Goal: Task Accomplishment & Management: Manage account settings

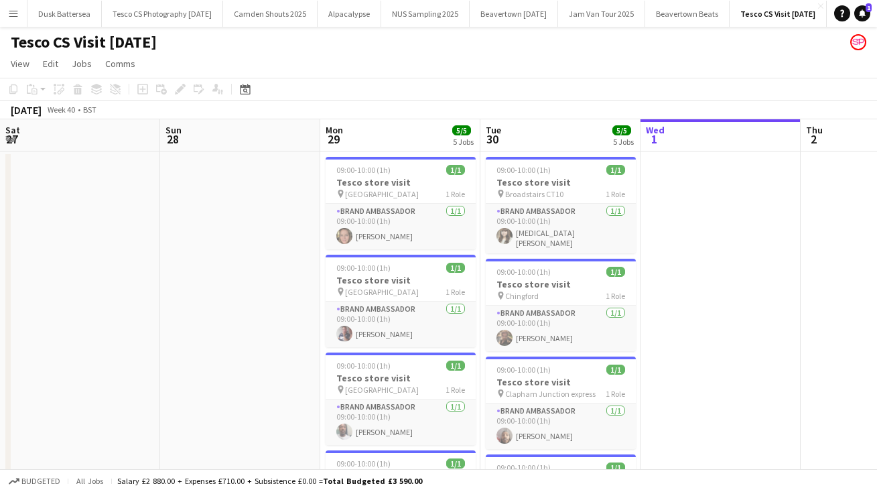
scroll to position [0, 320]
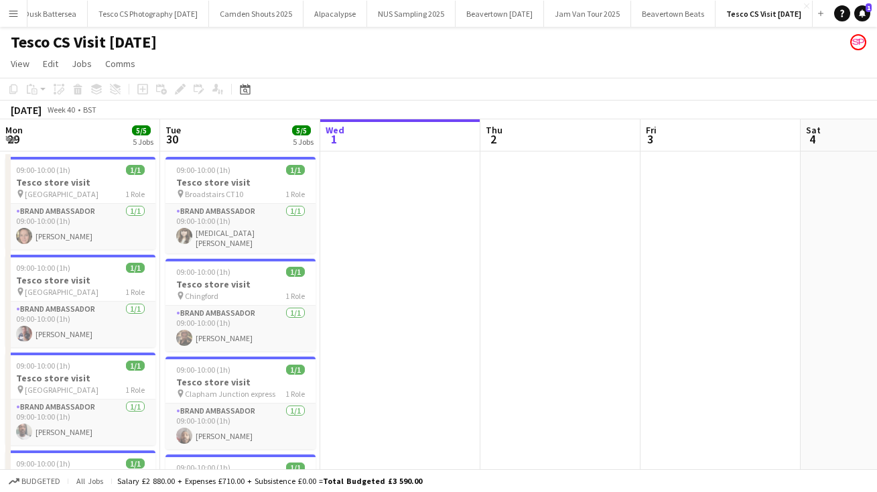
click at [18, 11] on app-icon "Menu" at bounding box center [13, 13] width 11 height 11
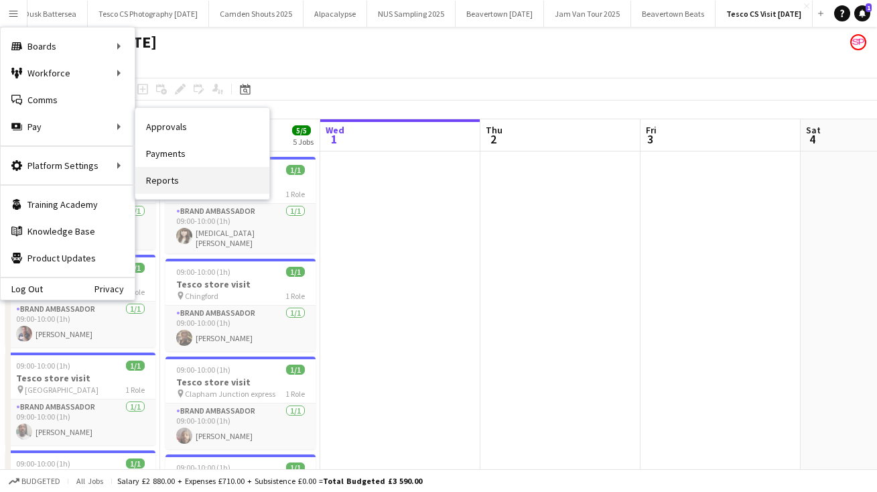
click at [171, 182] on link "Reports" at bounding box center [202, 180] width 134 height 27
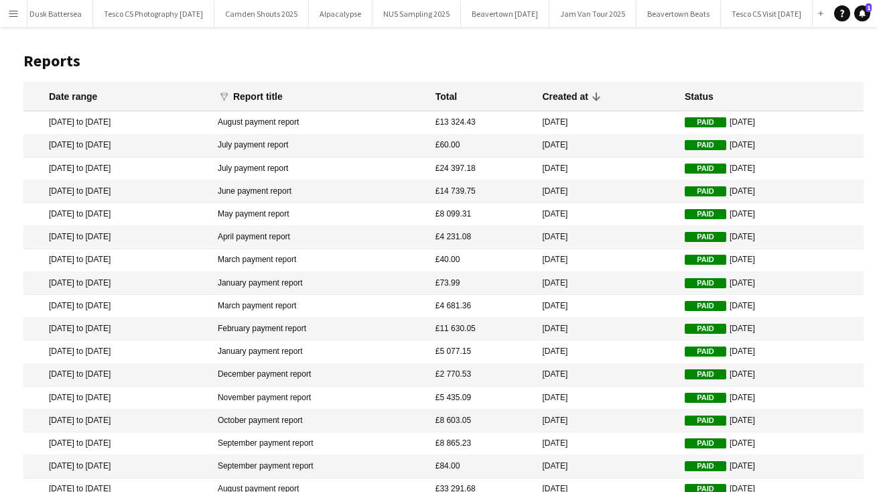
click at [12, 9] on app-icon "Menu" at bounding box center [13, 13] width 11 height 11
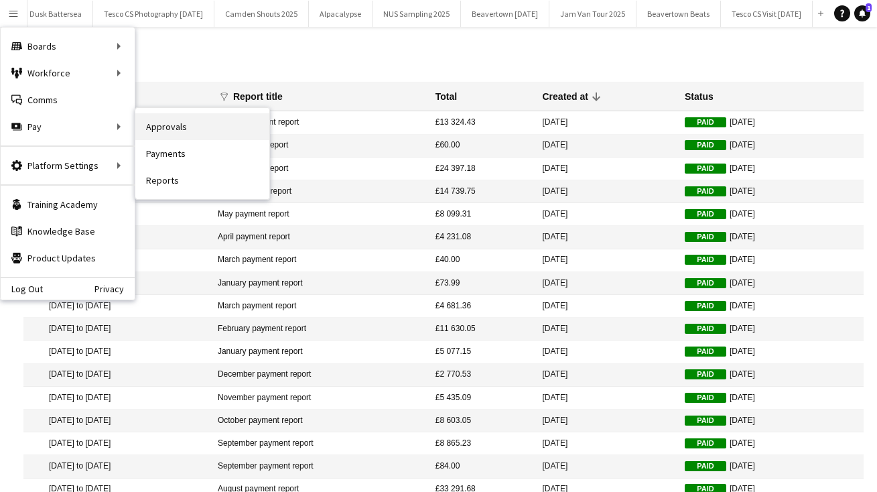
click at [176, 128] on link "Approvals" at bounding box center [202, 126] width 134 height 27
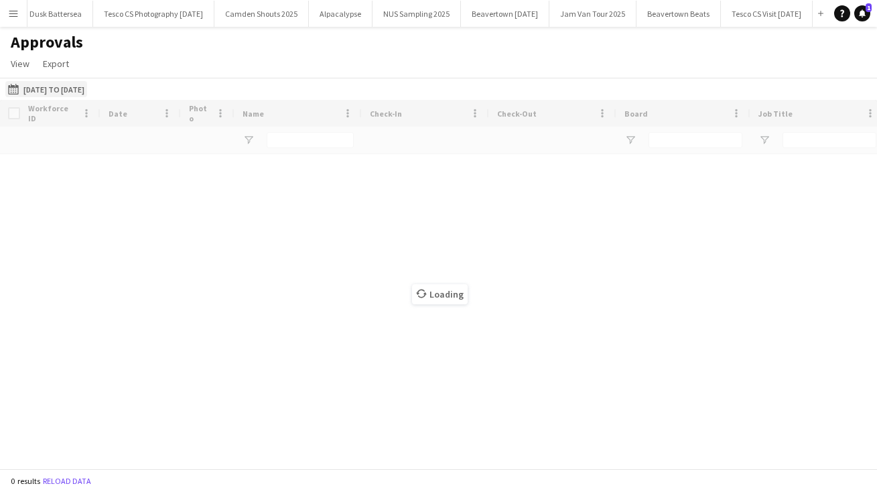
click at [11, 92] on app-icon "[DATE] to [DATE]" at bounding box center [15, 89] width 15 height 11
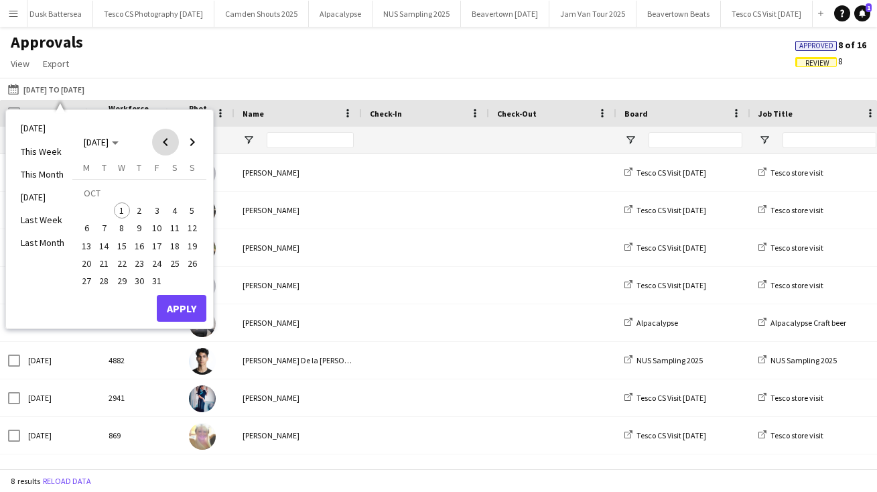
click at [165, 143] on span "Previous month" at bounding box center [165, 142] width 27 height 27
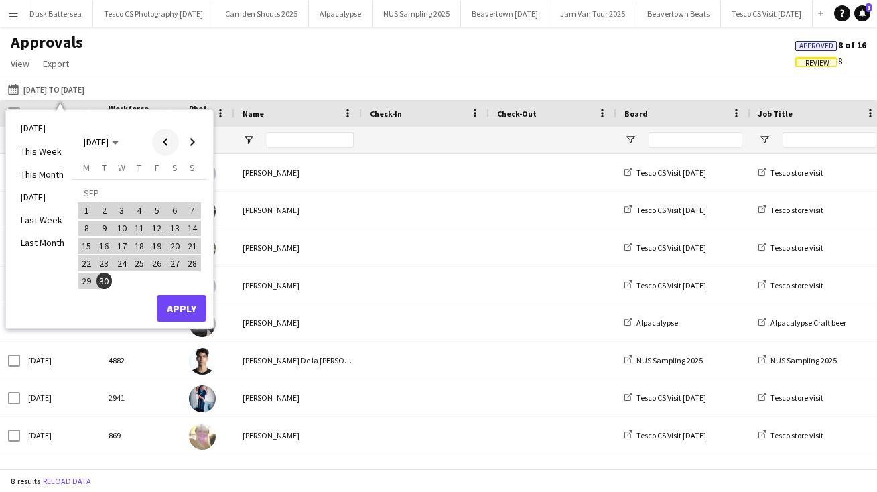
click at [165, 143] on span "Previous month" at bounding box center [165, 142] width 27 height 27
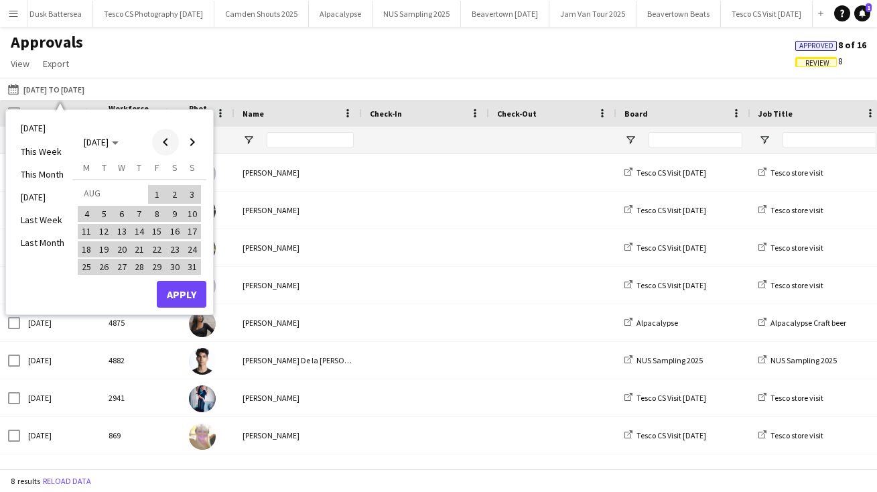
click at [165, 143] on span "Previous month" at bounding box center [165, 142] width 27 height 27
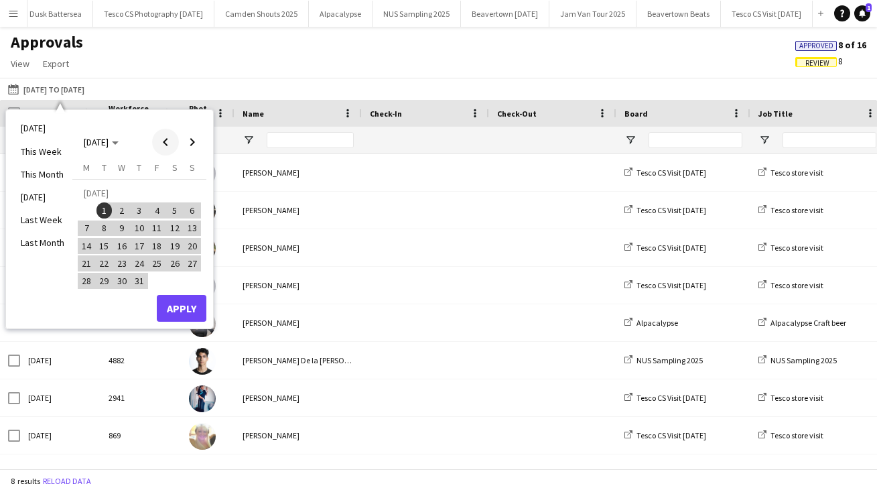
click at [165, 143] on span "Previous month" at bounding box center [165, 142] width 27 height 27
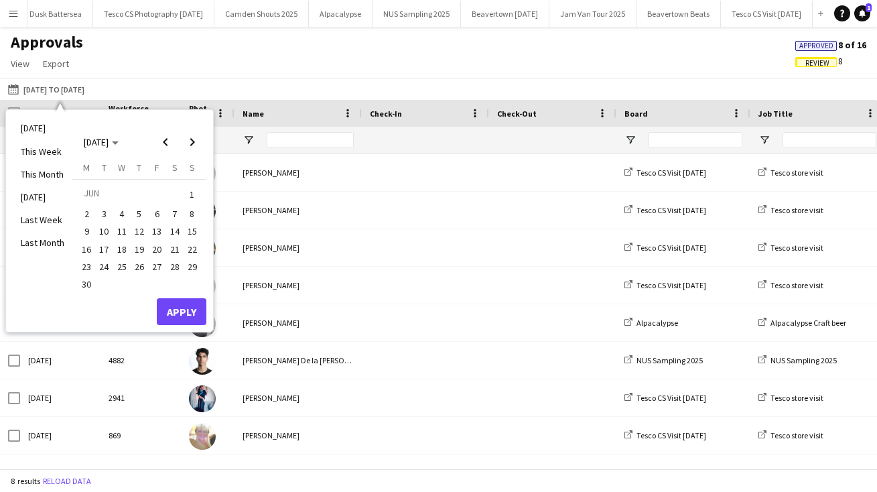
click at [188, 192] on span "1" at bounding box center [192, 194] width 16 height 19
click at [194, 139] on span "Next month" at bounding box center [192, 142] width 27 height 27
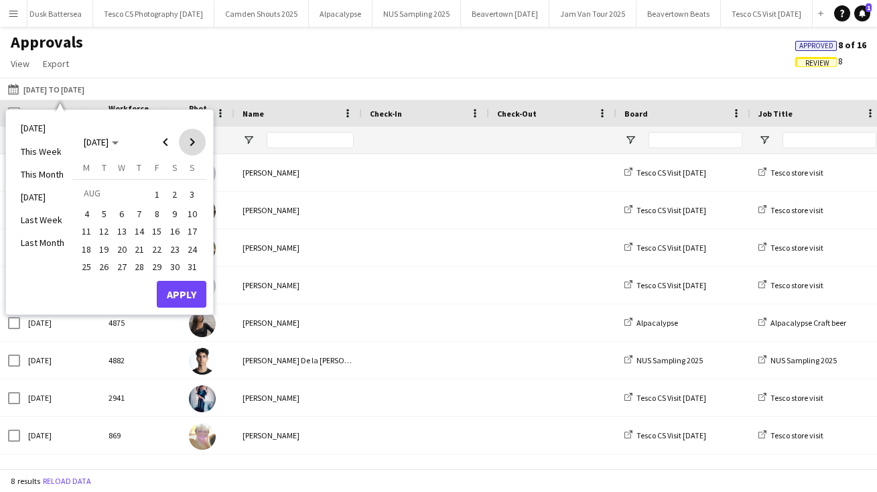
click at [194, 139] on span "Next month" at bounding box center [192, 142] width 27 height 27
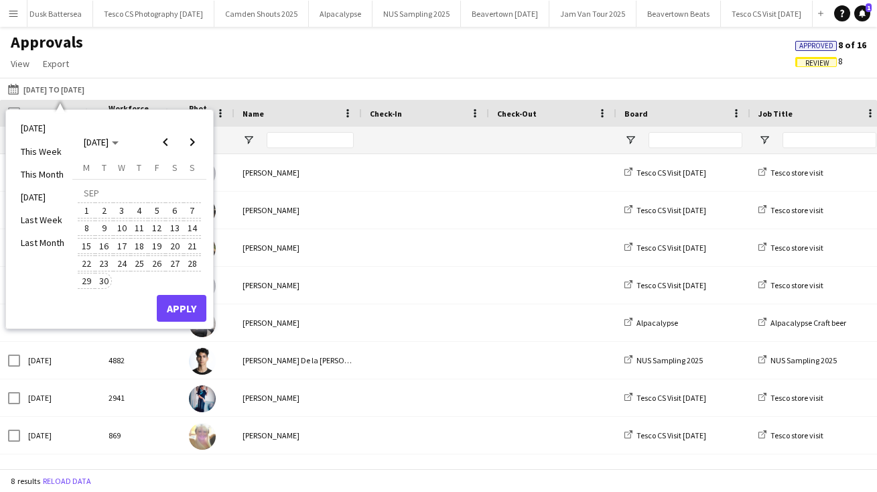
click at [102, 281] on span "30" at bounding box center [104, 281] width 16 height 16
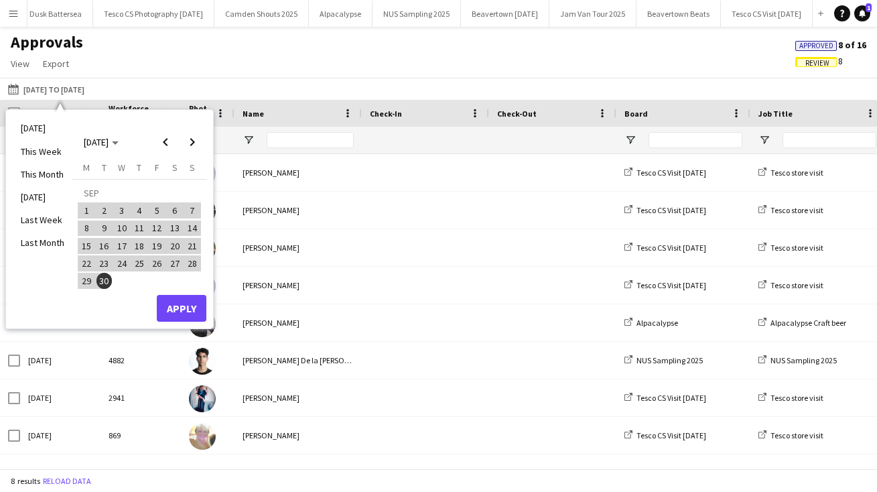
click at [171, 308] on button "Apply" at bounding box center [182, 308] width 50 height 27
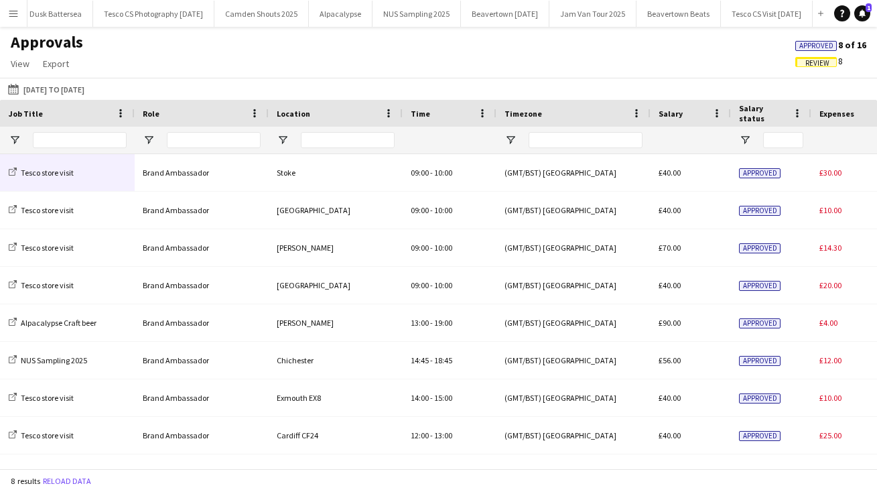
drag, startPoint x: 516, startPoint y: 177, endPoint x: 903, endPoint y: 139, distance: 389.1
click at [876, 139] on html "Menu Boards Boards Boards All jobs Status Workforce Workforce My Workforce Recr…" at bounding box center [438, 246] width 877 height 492
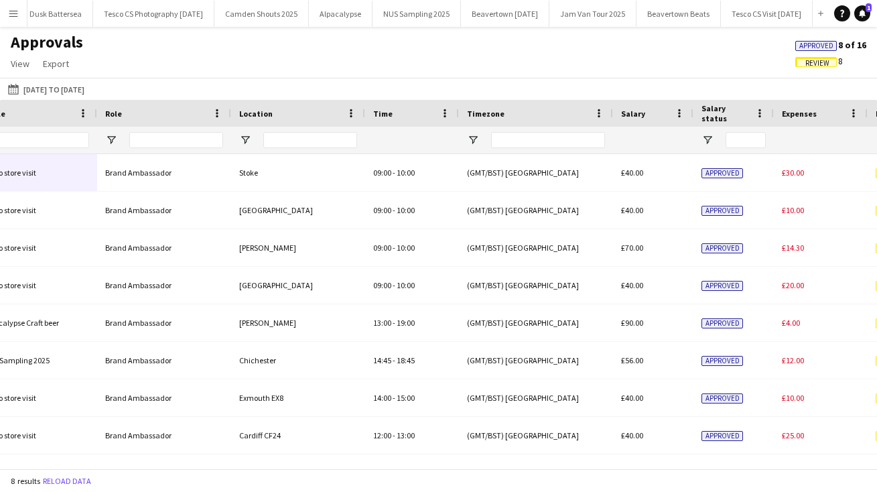
click at [821, 63] on span "Review" at bounding box center [817, 63] width 24 height 9
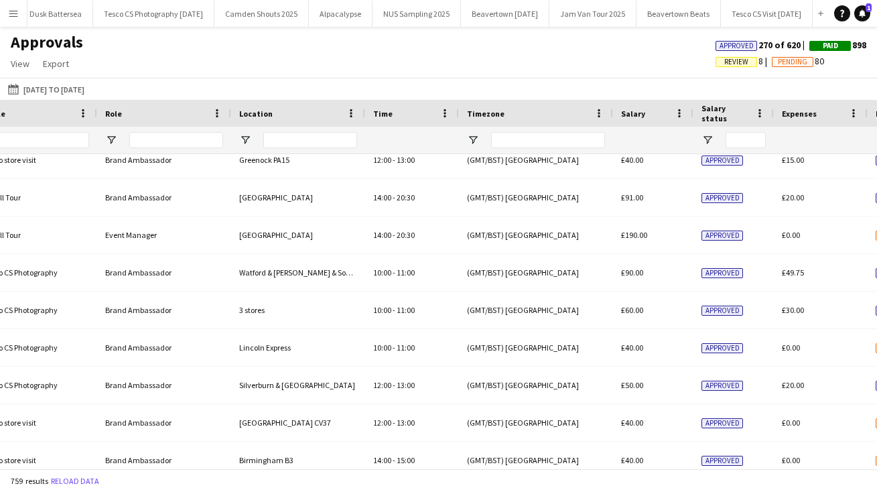
drag, startPoint x: 683, startPoint y: 425, endPoint x: 685, endPoint y: 498, distance: 73.0
click at [685, 491] on html "Menu Boards Boards Boards All jobs Status Workforce Workforce My Workforce Recr…" at bounding box center [438, 246] width 877 height 492
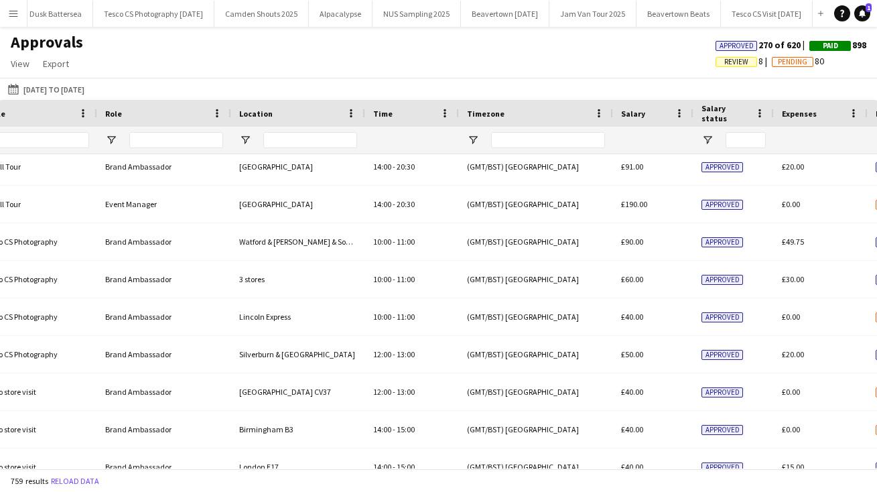
click at [732, 60] on span "Review" at bounding box center [736, 62] width 24 height 9
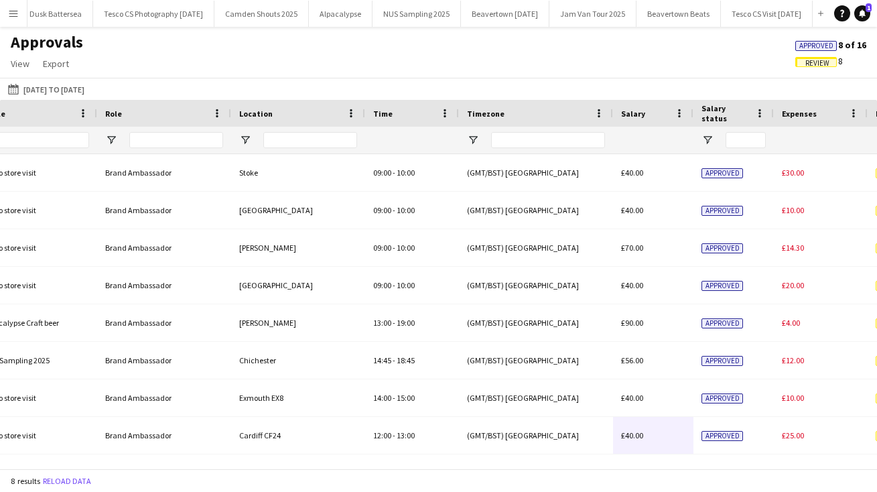
click at [809, 64] on span "Review" at bounding box center [817, 63] width 24 height 9
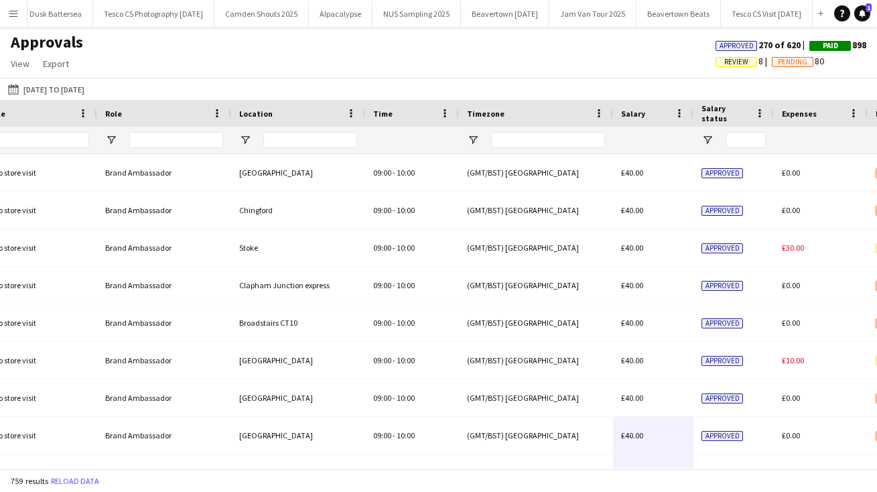
click at [727, 59] on span "Review" at bounding box center [736, 62] width 24 height 9
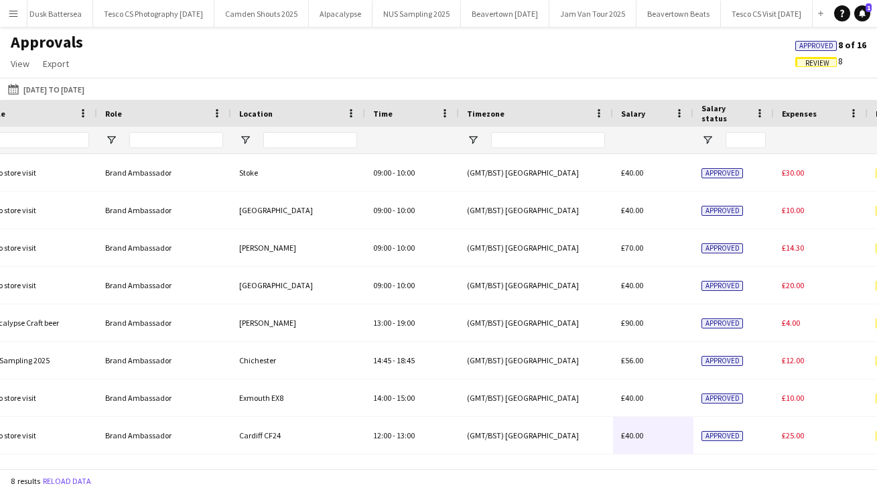
click at [814, 66] on span "Review" at bounding box center [817, 63] width 24 height 9
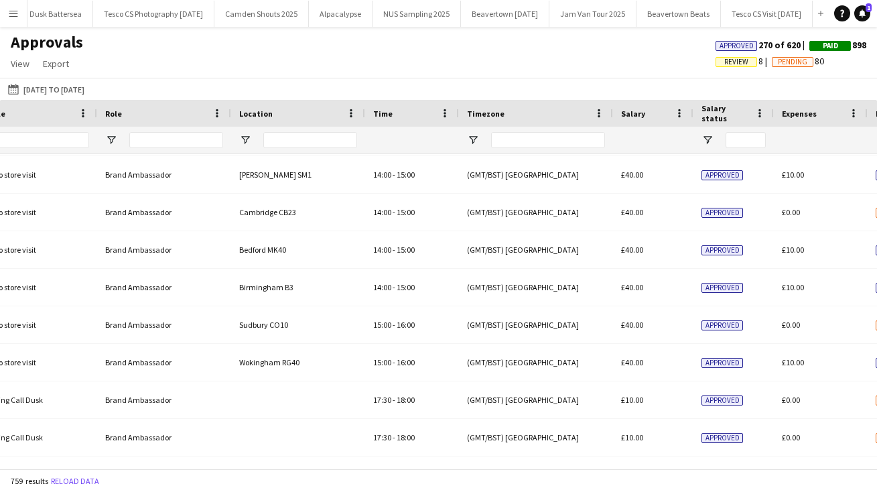
scroll to position [2592, 0]
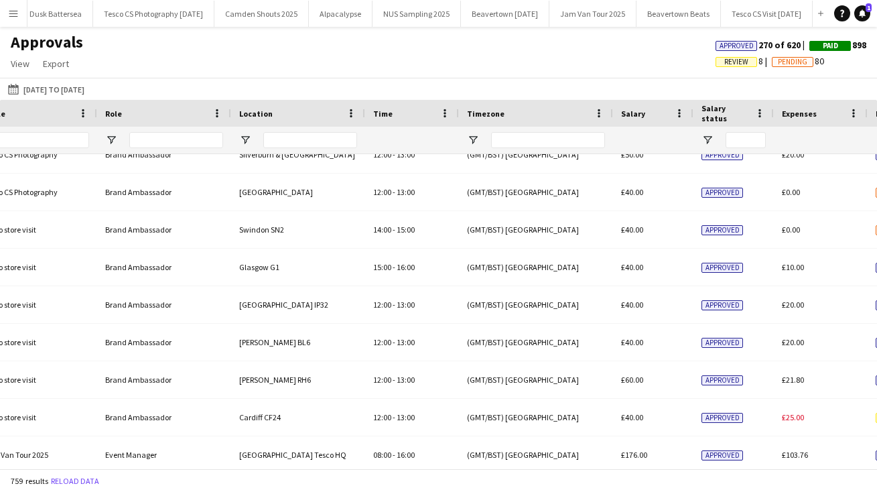
drag, startPoint x: 829, startPoint y: 390, endPoint x: 874, endPoint y: 330, distance: 74.8
click at [830, 491] on html "Menu Boards Boards Boards All jobs Status Workforce Workforce My Workforce Recr…" at bounding box center [438, 246] width 877 height 492
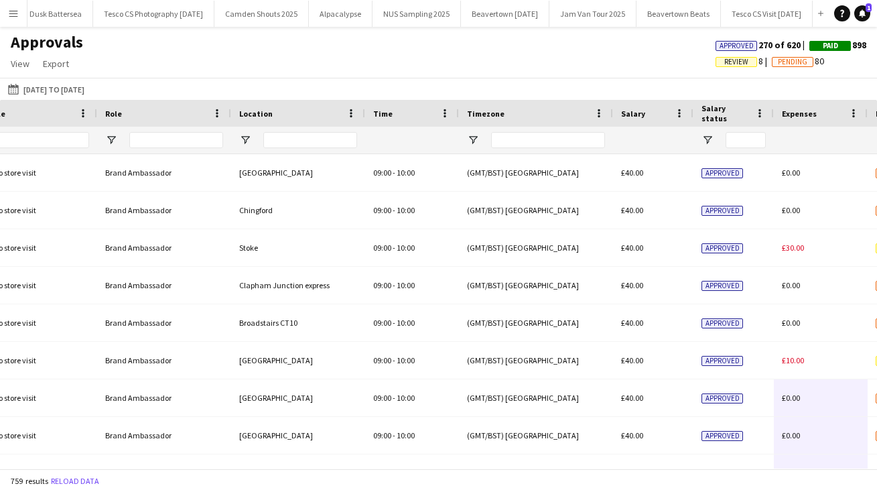
click at [733, 61] on span "Review" at bounding box center [736, 62] width 24 height 9
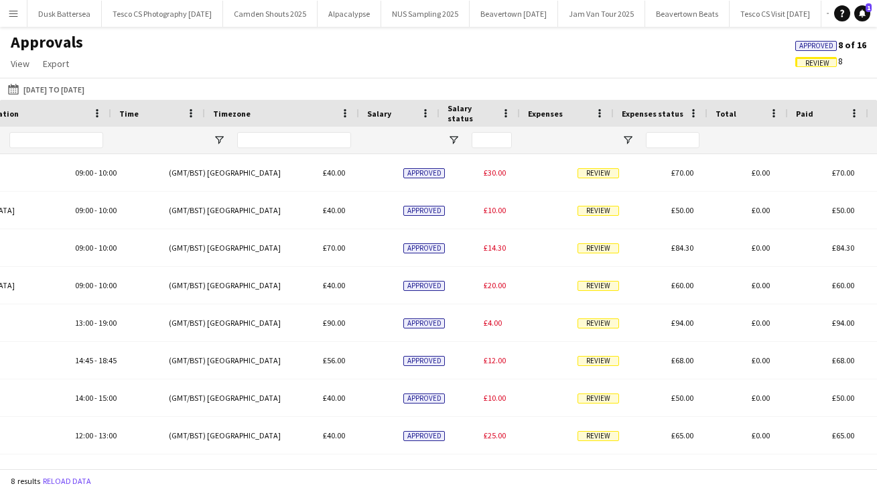
drag, startPoint x: 448, startPoint y: 179, endPoint x: 908, endPoint y: 173, distance: 459.6
click at [876, 173] on html "Menu Boards Boards Boards All jobs Status Workforce Workforce My Workforce Recr…" at bounding box center [438, 246] width 877 height 492
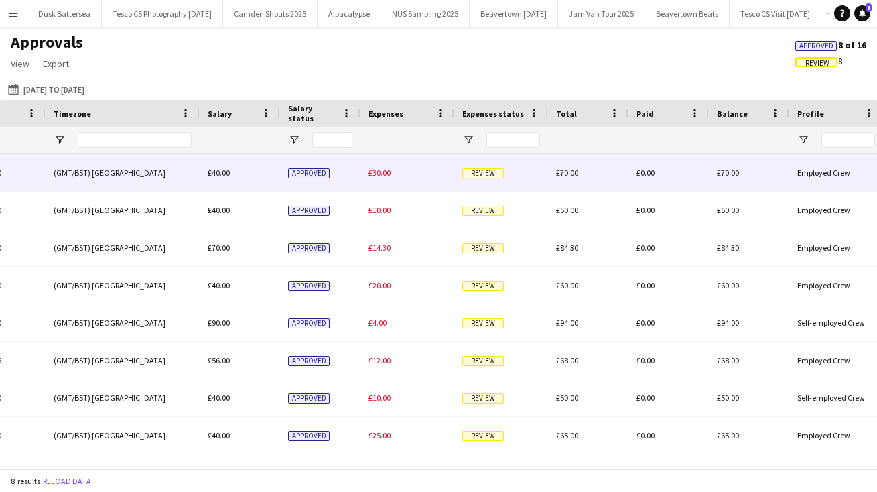
click at [494, 168] on span "Review" at bounding box center [483, 173] width 42 height 10
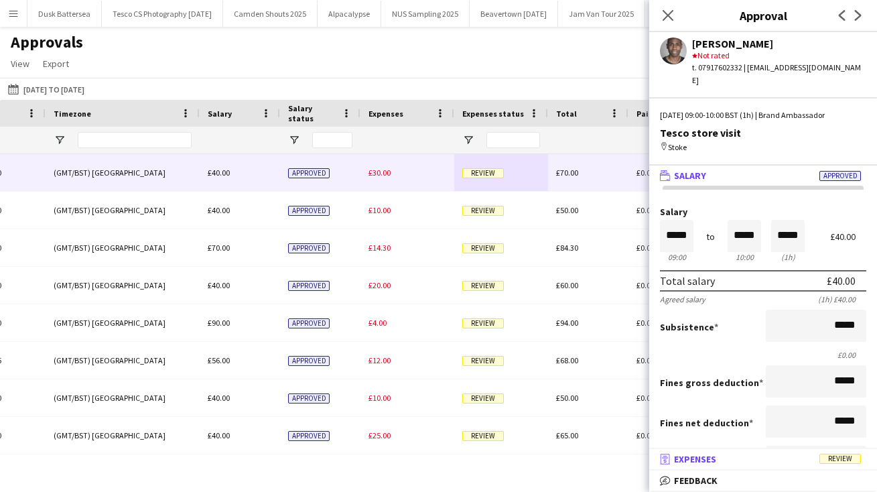
click at [713, 466] on mat-expansion-panel-header "receipt Expenses Review" at bounding box center [763, 459] width 228 height 20
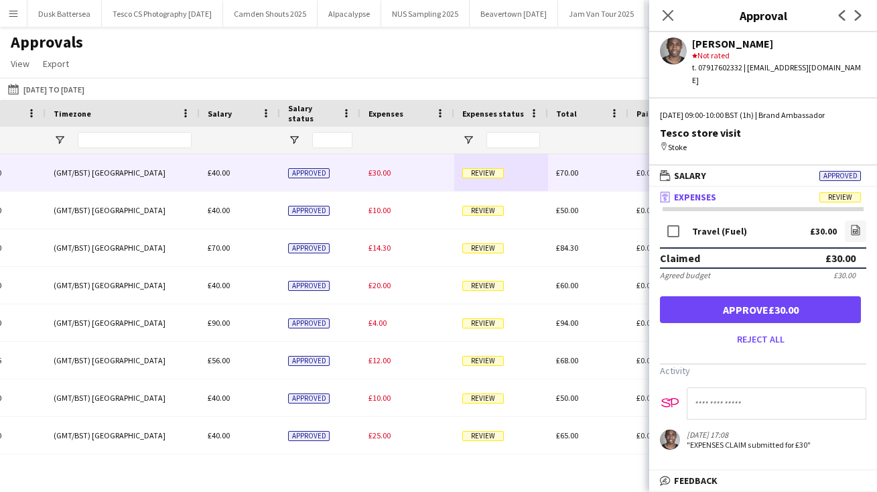
click at [770, 299] on button "Approve £30.00" at bounding box center [760, 309] width 201 height 27
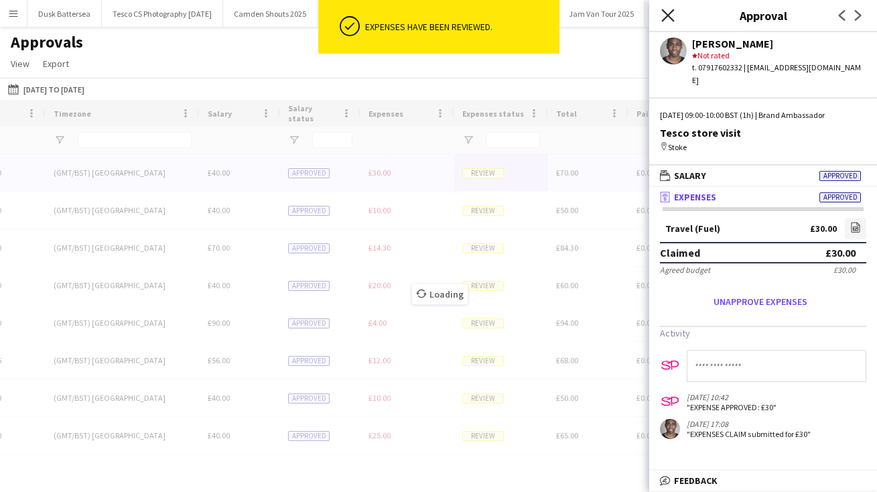
click at [668, 9] on app-icon "Close pop-in" at bounding box center [667, 15] width 19 height 19
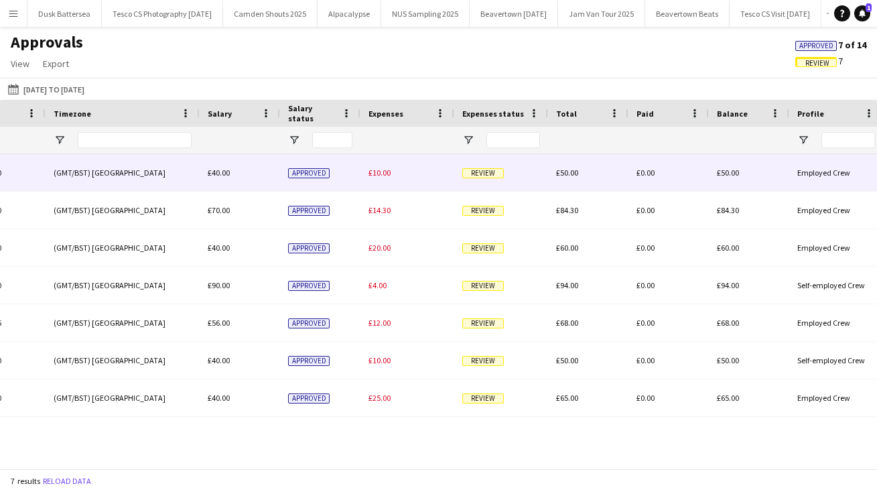
click at [484, 174] on span "Review" at bounding box center [483, 173] width 42 height 10
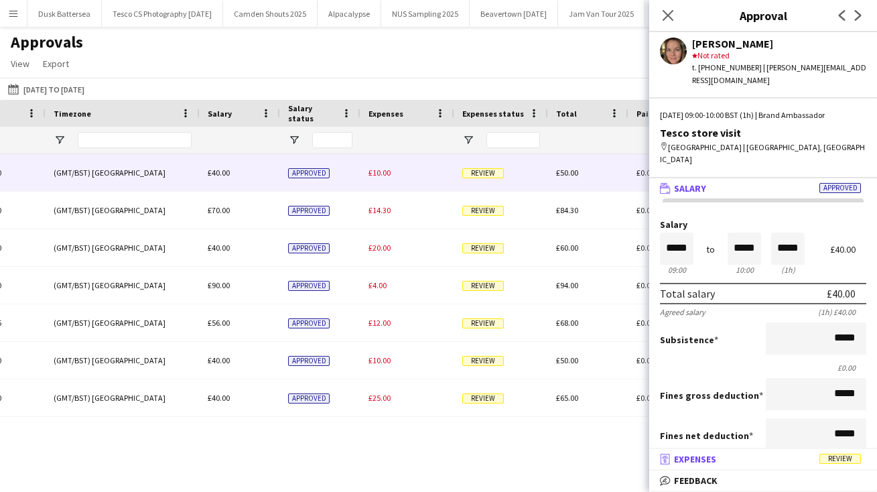
click at [832, 461] on span "Review" at bounding box center [840, 459] width 42 height 10
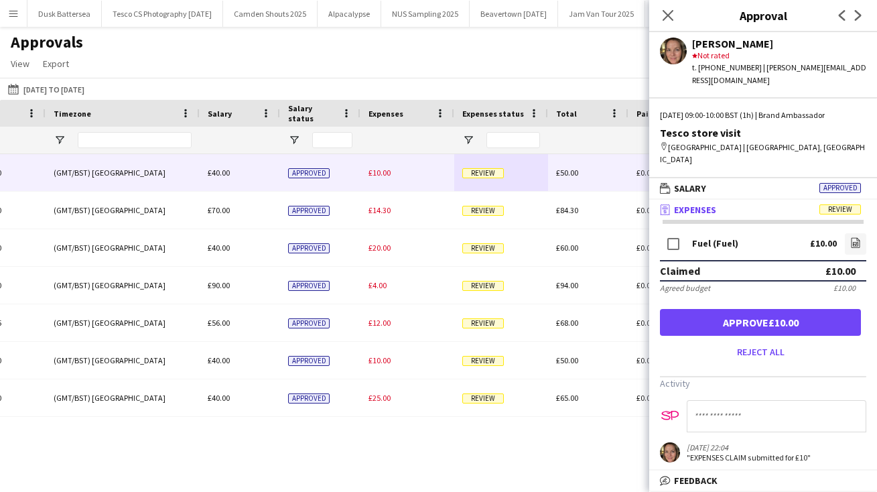
click at [800, 309] on button "Approve £10.00" at bounding box center [760, 322] width 201 height 27
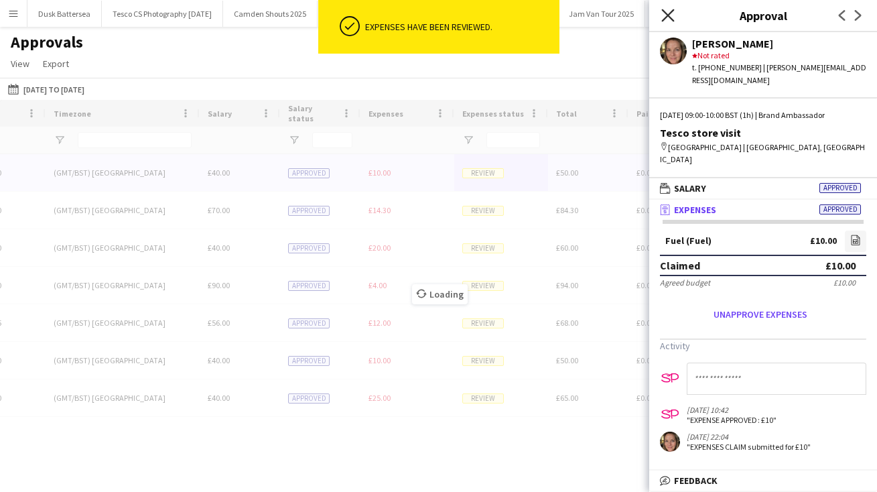
click at [667, 13] on icon "Close pop-in" at bounding box center [667, 15] width 13 height 13
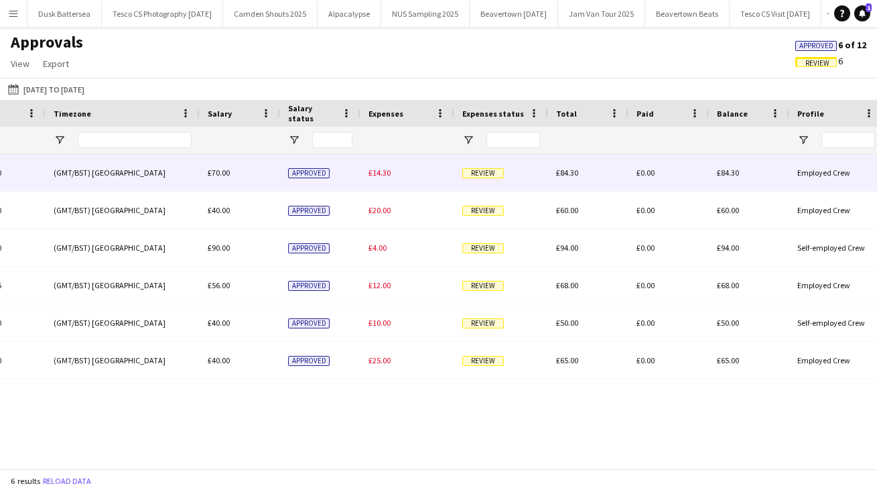
click at [479, 170] on span "Review" at bounding box center [483, 173] width 42 height 10
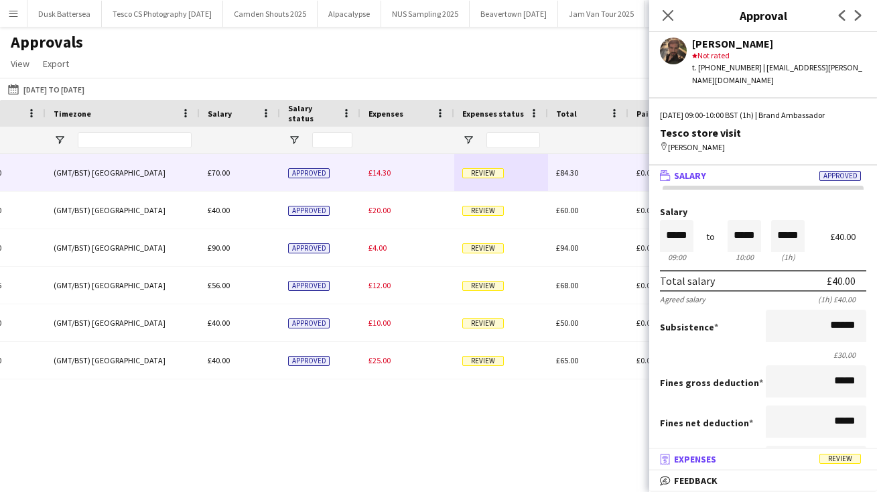
click at [719, 455] on mat-panel-title "receipt Expenses Review" at bounding box center [760, 459] width 222 height 12
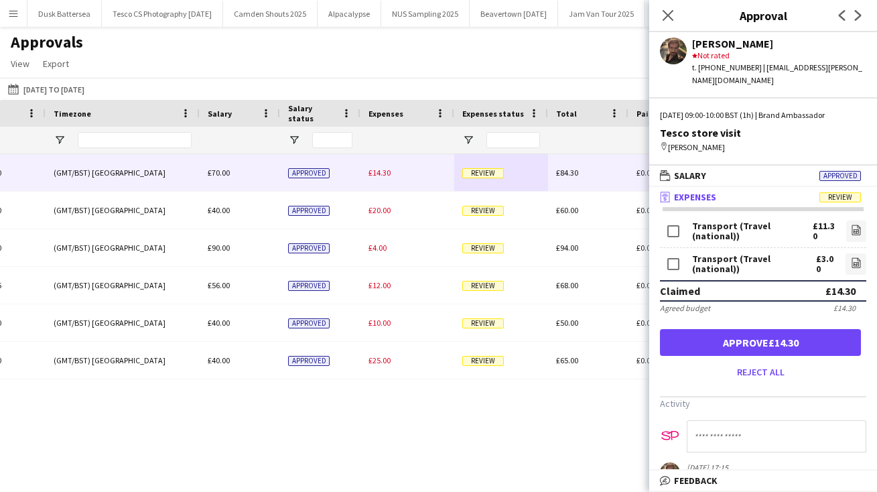
click at [780, 330] on button "Approve £14.30" at bounding box center [760, 342] width 201 height 27
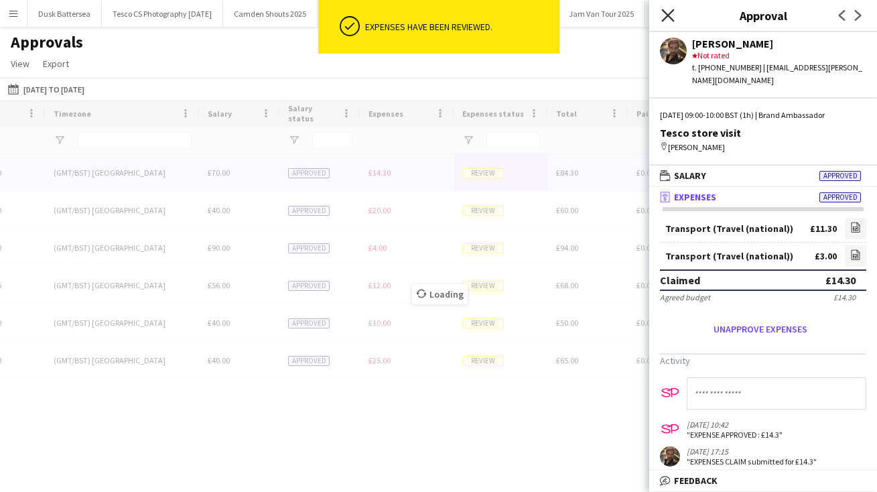
click at [670, 15] on icon "Close pop-in" at bounding box center [667, 15] width 13 height 13
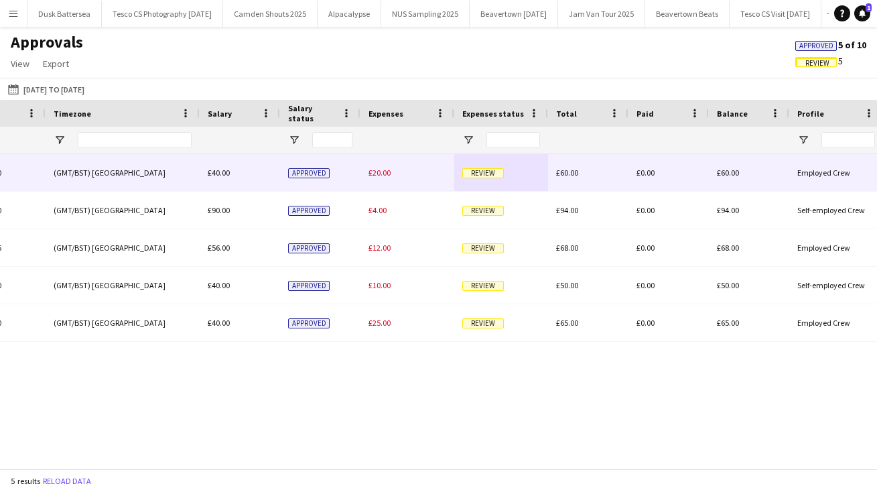
click at [487, 172] on span "Review" at bounding box center [483, 173] width 42 height 10
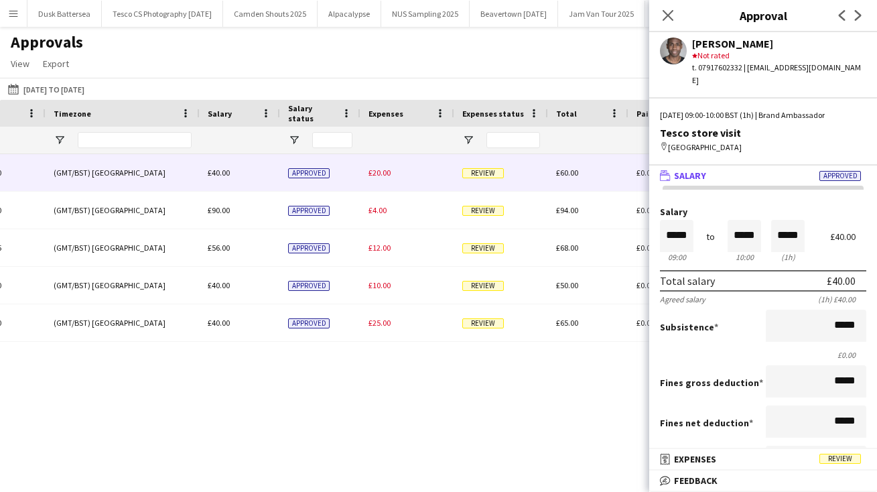
click at [731, 458] on mat-panel-title "receipt Expenses Review" at bounding box center [760, 459] width 222 height 12
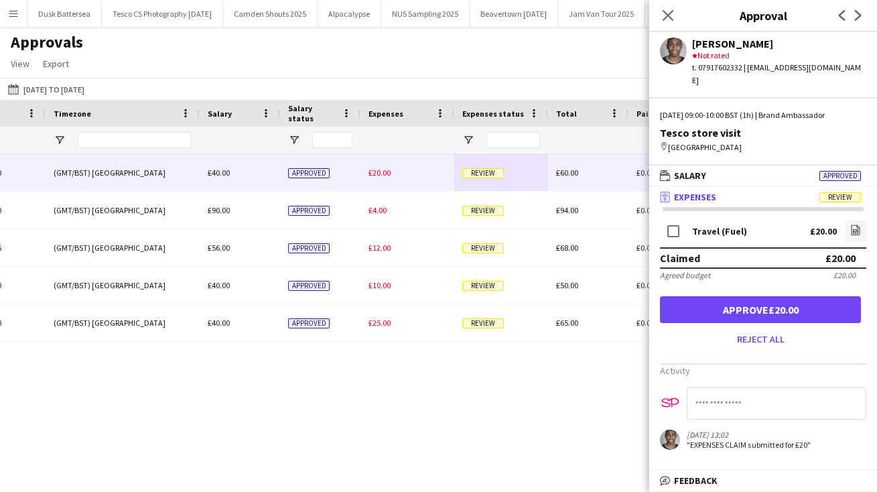
click at [779, 303] on button "Approve £20.00" at bounding box center [760, 309] width 201 height 27
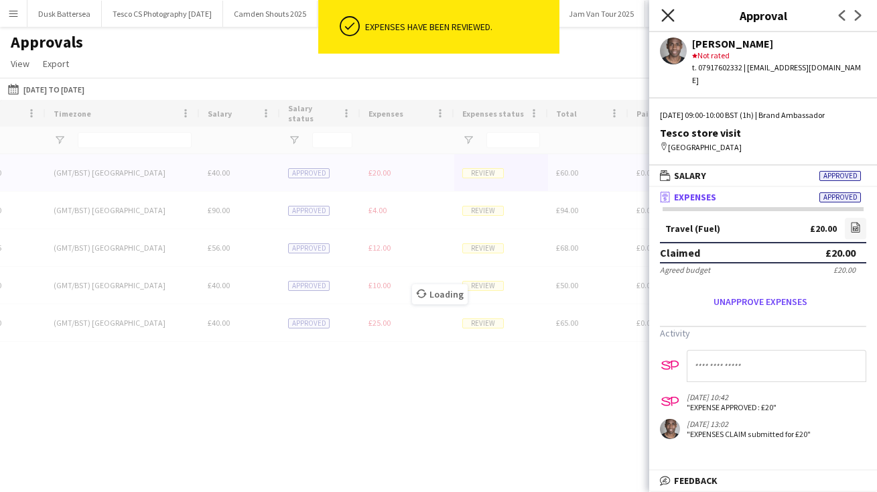
click at [665, 10] on icon "Close pop-in" at bounding box center [667, 15] width 13 height 13
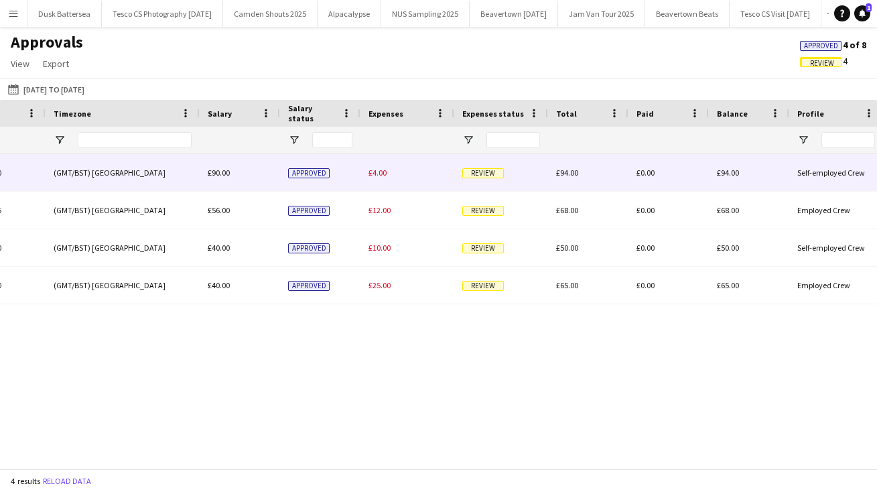
click at [485, 169] on span "Review" at bounding box center [483, 173] width 42 height 10
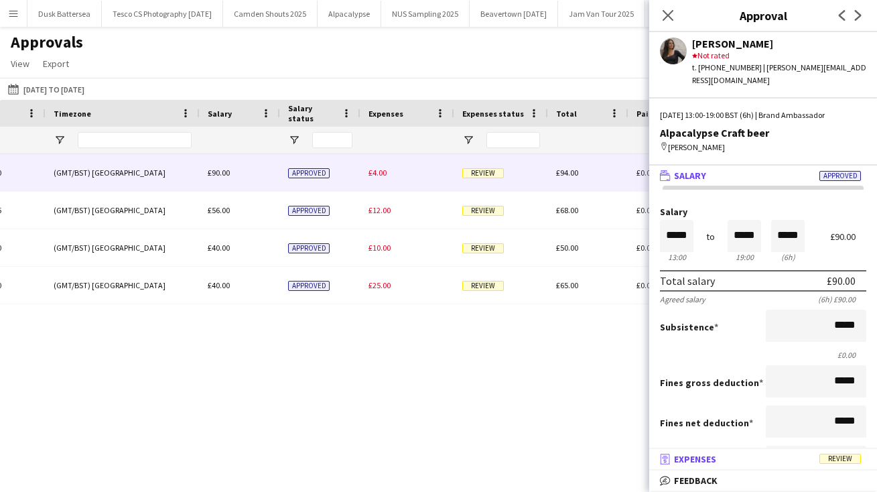
click at [742, 452] on mat-expansion-panel-header "receipt Expenses Review" at bounding box center [763, 459] width 228 height 20
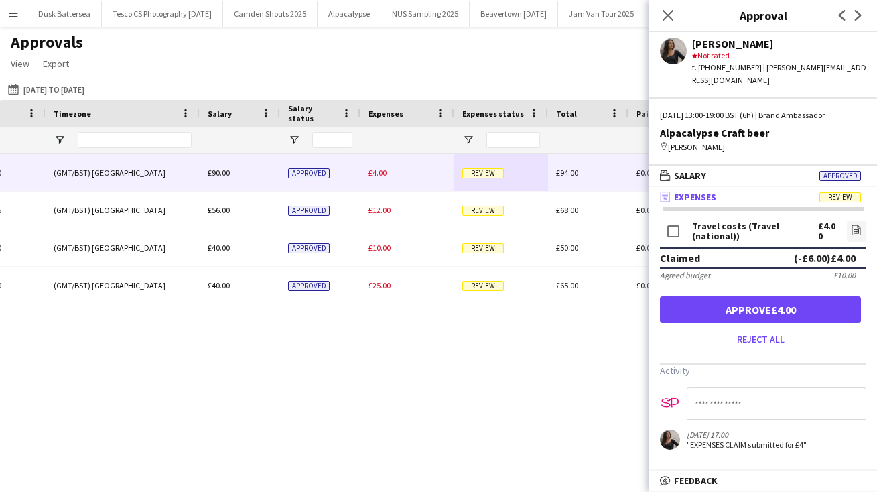
click at [742, 299] on button "Approve £4.00" at bounding box center [760, 309] width 201 height 27
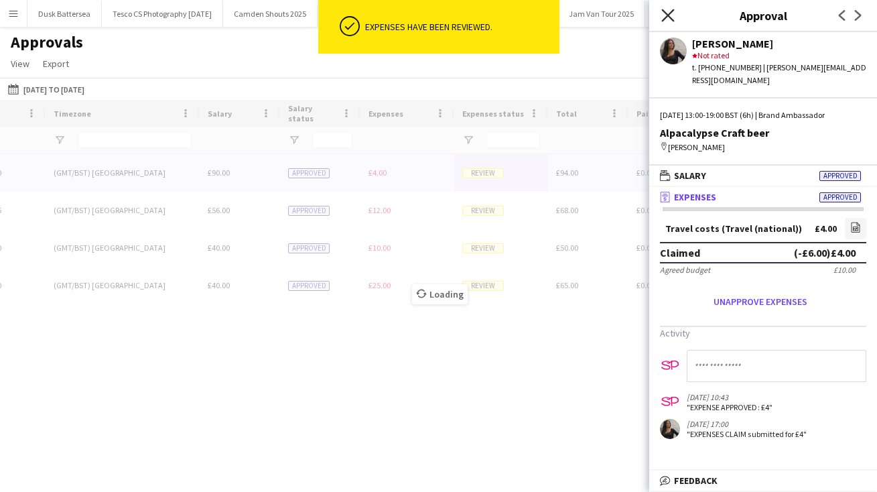
click at [671, 13] on icon at bounding box center [667, 15] width 13 height 13
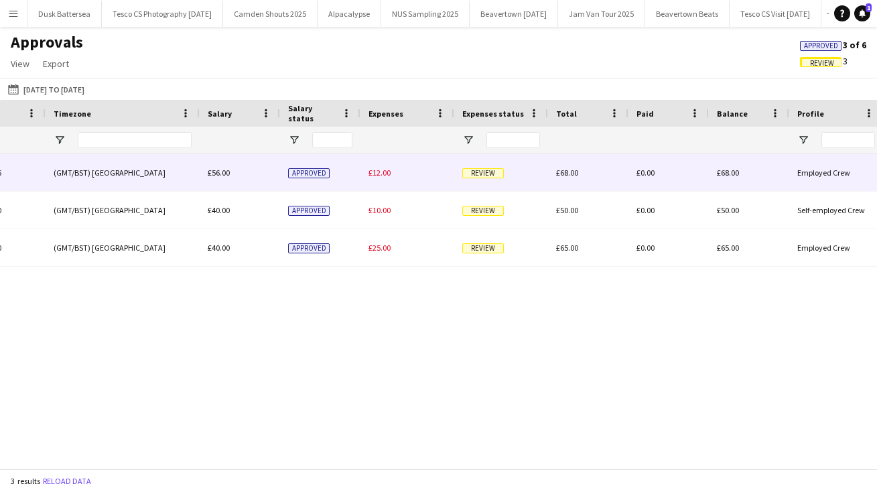
click at [484, 175] on span "Review" at bounding box center [483, 173] width 42 height 10
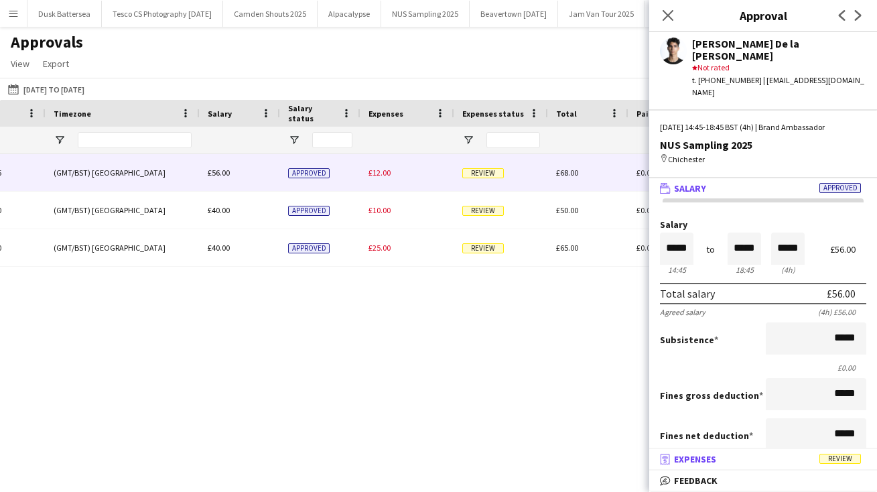
click at [797, 456] on mat-panel-title "receipt Expenses Review" at bounding box center [760, 459] width 222 height 12
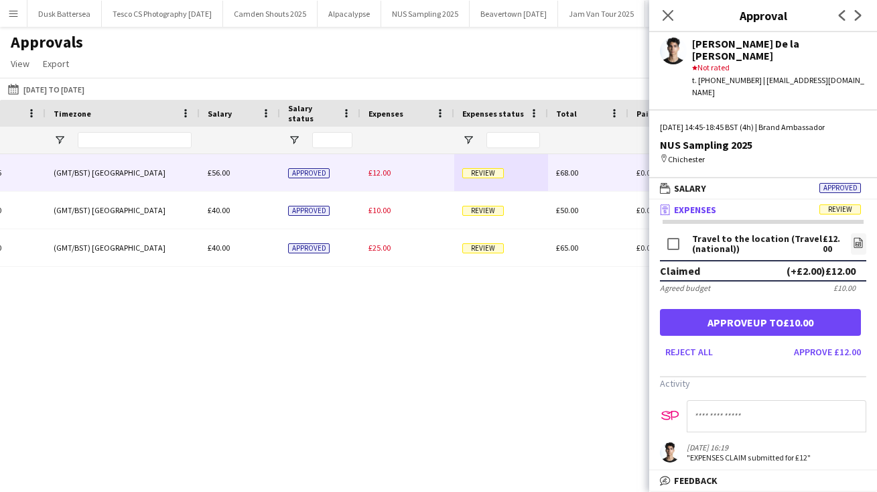
click at [786, 309] on button "Approve up to £10.00" at bounding box center [760, 322] width 201 height 27
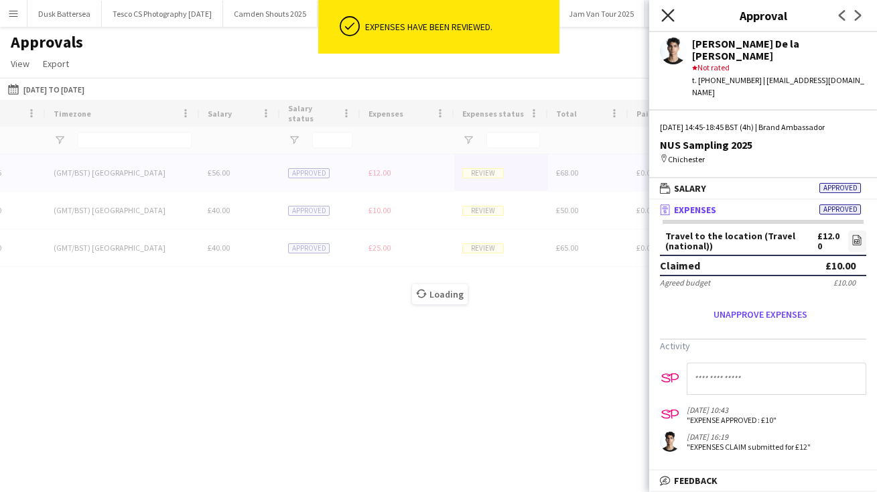
click at [664, 15] on icon "Close pop-in" at bounding box center [667, 15] width 13 height 13
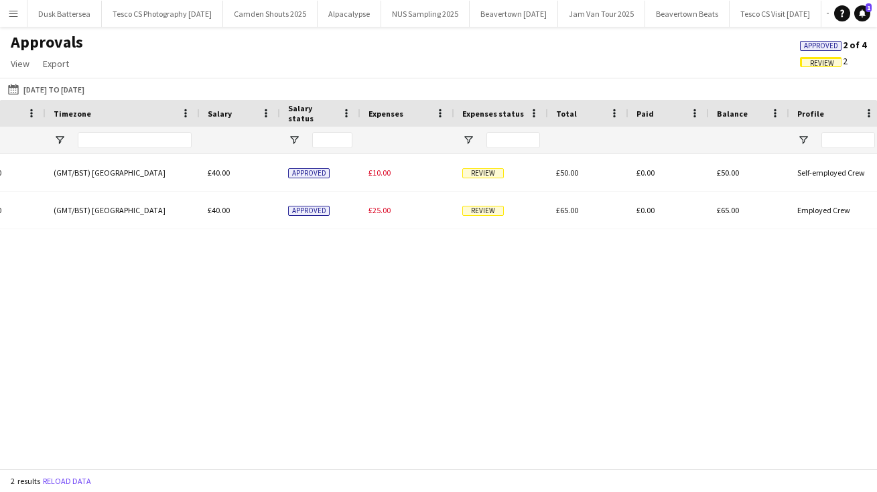
click at [482, 170] on span "Review" at bounding box center [483, 173] width 42 height 10
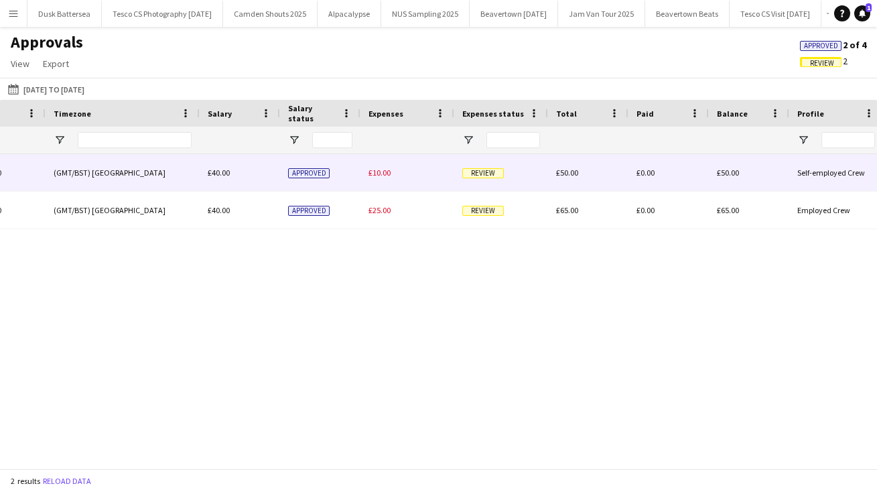
click at [482, 170] on span "Review" at bounding box center [483, 173] width 42 height 10
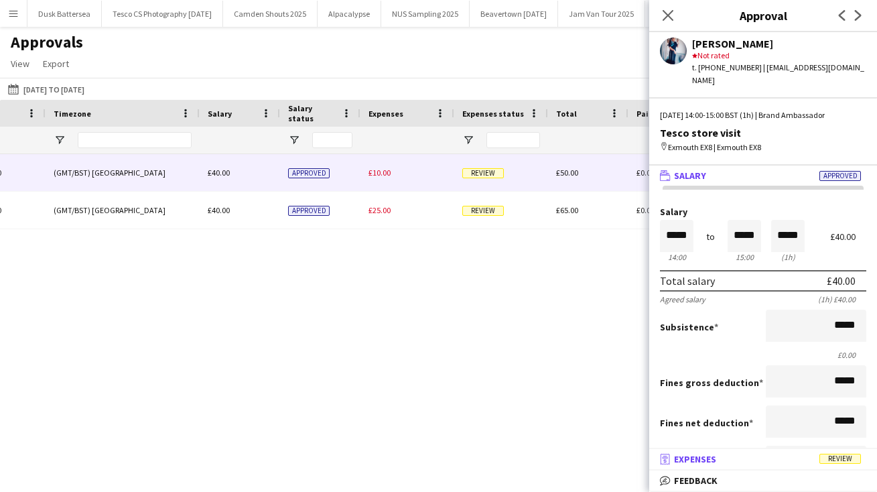
click at [761, 462] on mat-panel-title "receipt Expenses Review" at bounding box center [760, 459] width 222 height 12
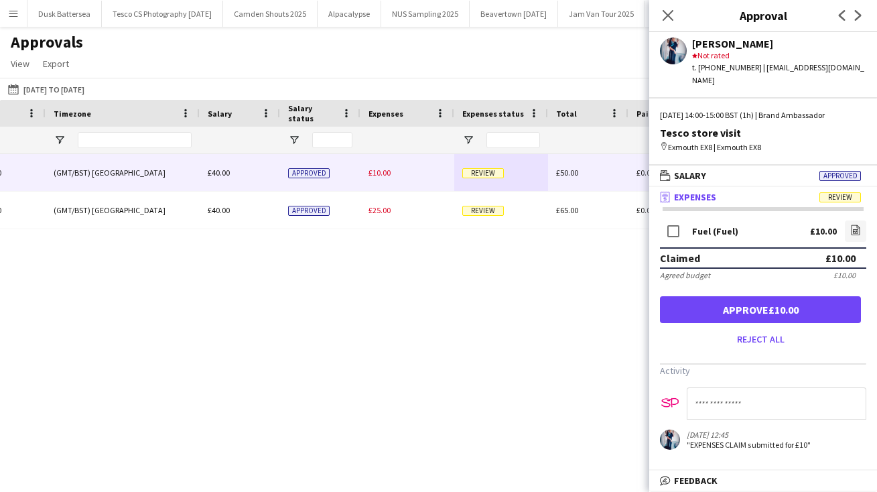
click at [778, 296] on button "Approve £10.00" at bounding box center [760, 309] width 201 height 27
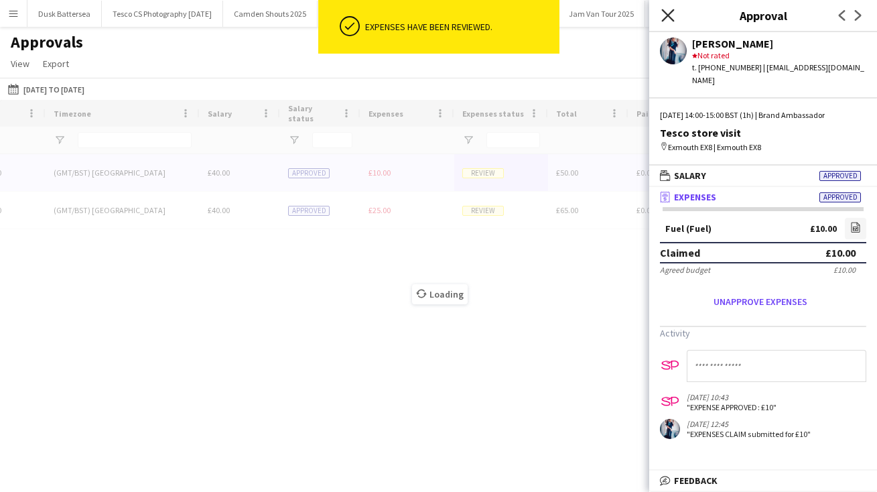
click at [666, 13] on icon at bounding box center [667, 15] width 13 height 13
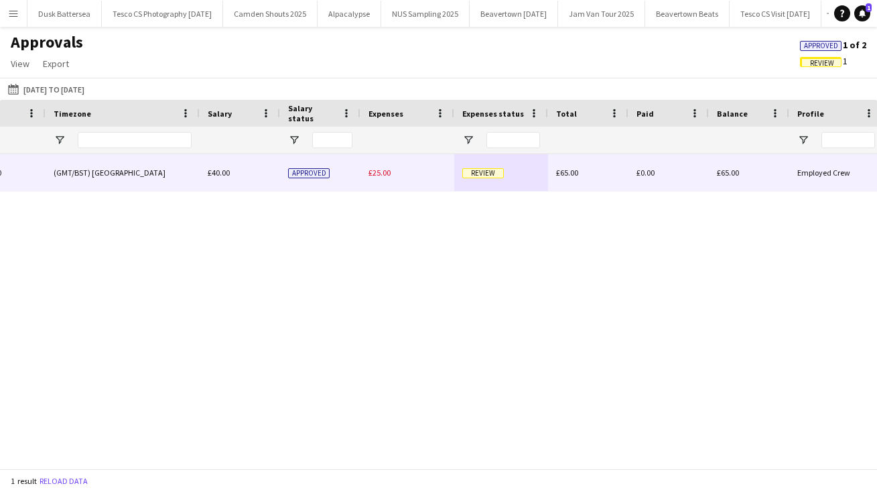
click at [486, 169] on span "Review" at bounding box center [483, 173] width 42 height 10
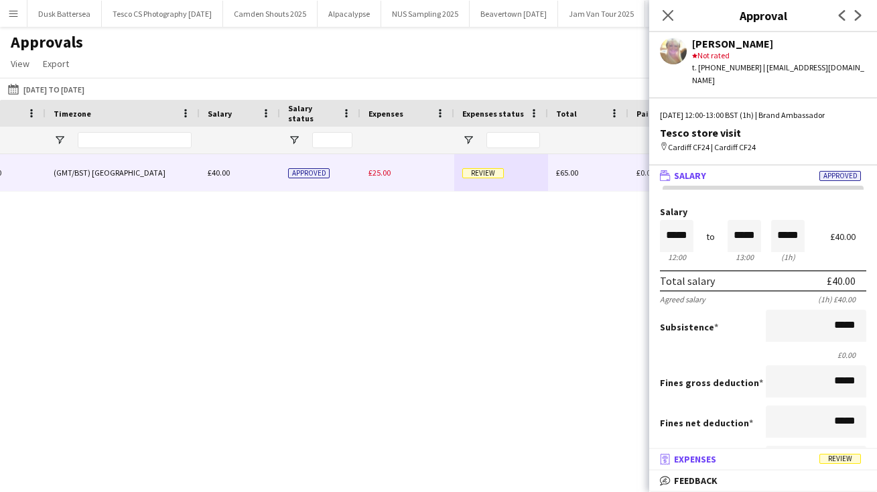
click at [752, 457] on mat-panel-title "receipt Expenses Review" at bounding box center [760, 459] width 222 height 12
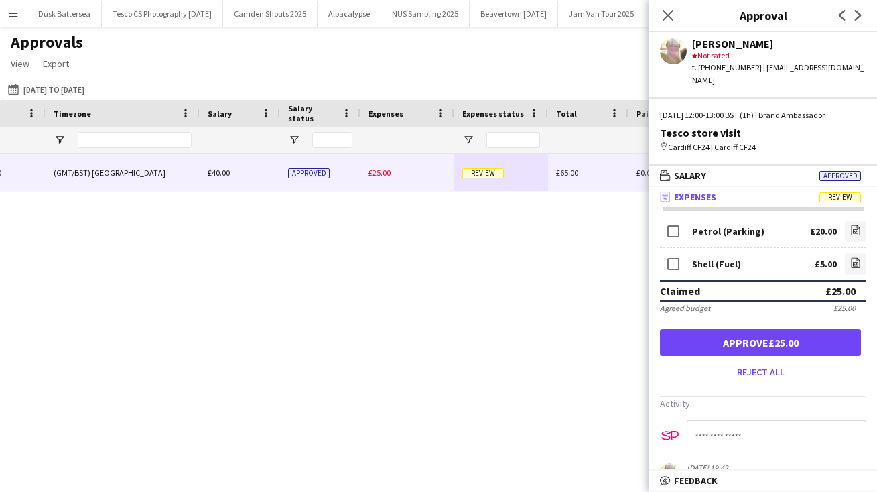
click at [744, 329] on button "Approve £25.00" at bounding box center [760, 342] width 201 height 27
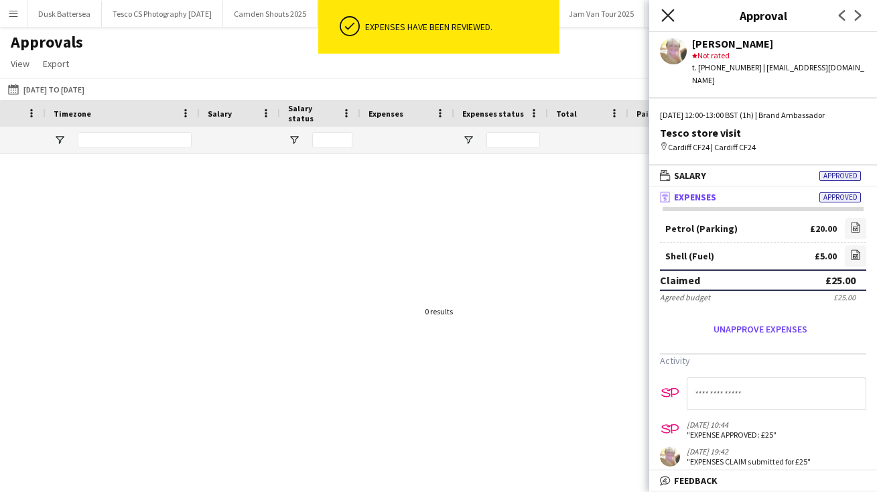
click at [667, 12] on icon "Close pop-in" at bounding box center [667, 15] width 13 height 13
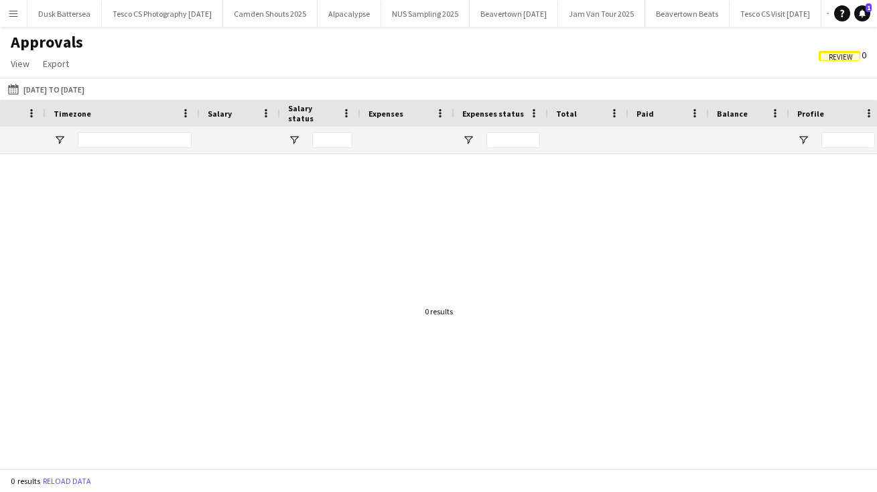
click at [686, 47] on div "Approvals View Customise view Customise filters Reset Filters Reset View Reset …" at bounding box center [438, 55] width 877 height 46
click at [7, 11] on button "Menu" at bounding box center [13, 13] width 27 height 27
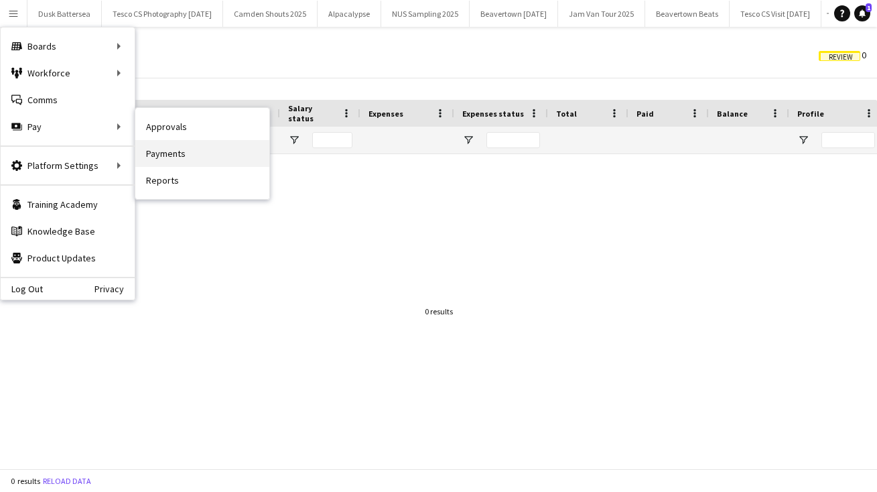
click at [179, 151] on link "Payments" at bounding box center [202, 153] width 134 height 27
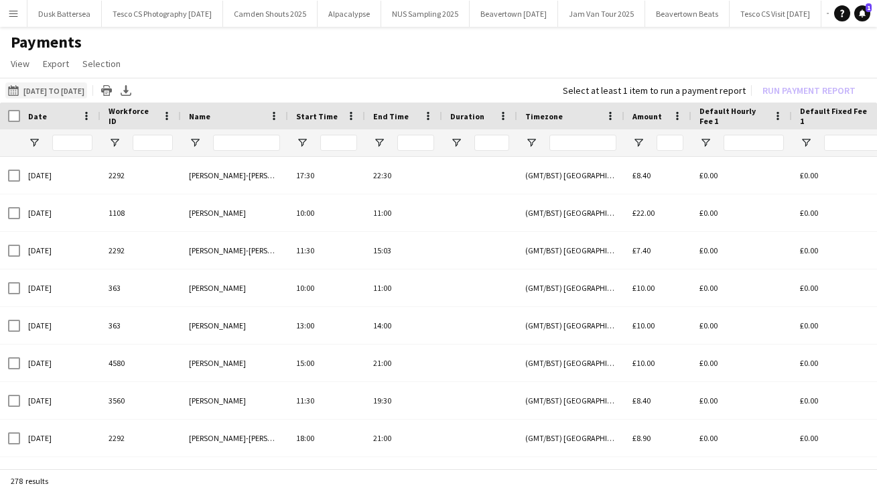
click at [13, 89] on app-icon "01-04-2024 to 30-09-2025" at bounding box center [15, 90] width 15 height 11
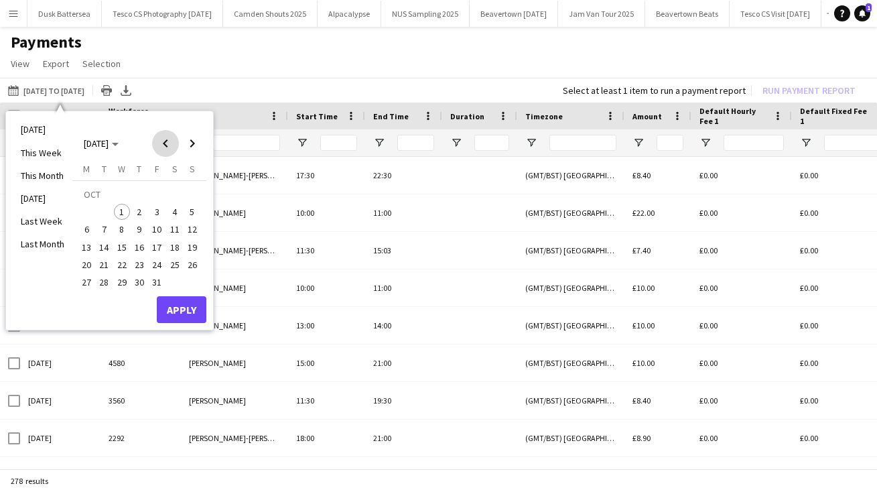
click at [166, 142] on span "Previous month" at bounding box center [165, 143] width 27 height 27
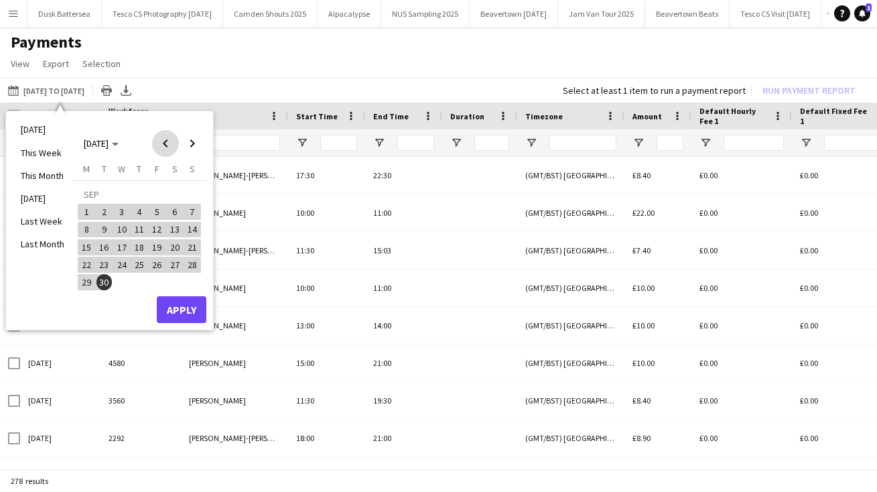
click at [166, 142] on span "Previous month" at bounding box center [165, 143] width 27 height 27
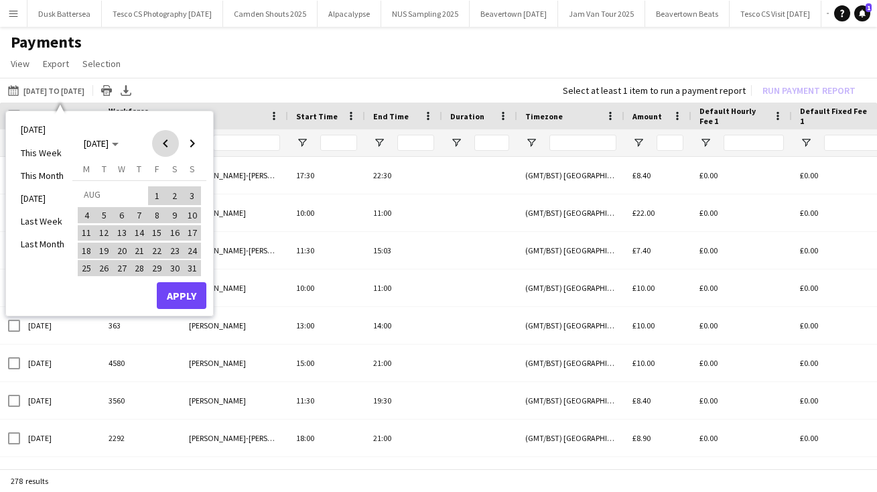
click at [166, 142] on span "Previous month" at bounding box center [165, 143] width 27 height 27
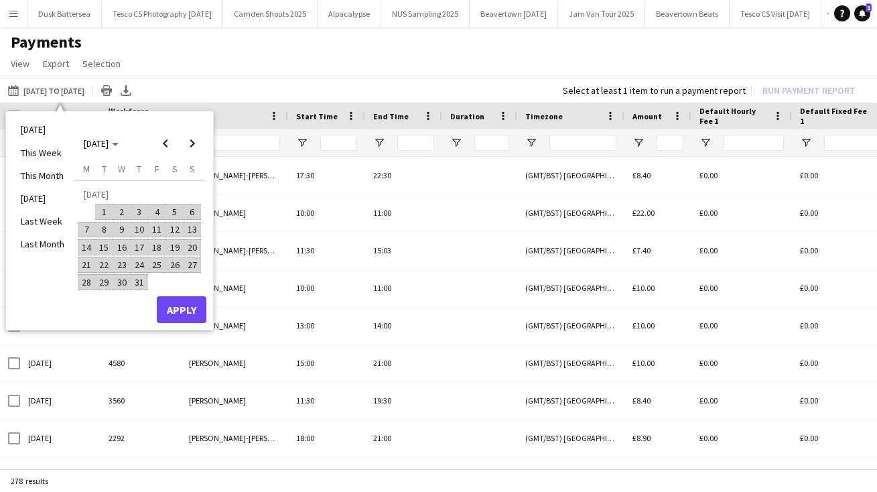
click at [101, 211] on span "1" at bounding box center [104, 212] width 16 height 16
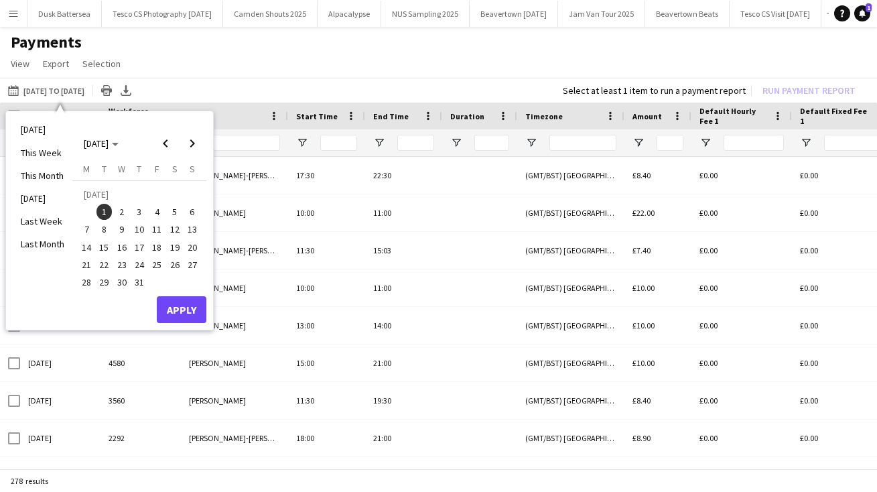
click at [334, 48] on h1 "Payments" at bounding box center [438, 42] width 877 height 20
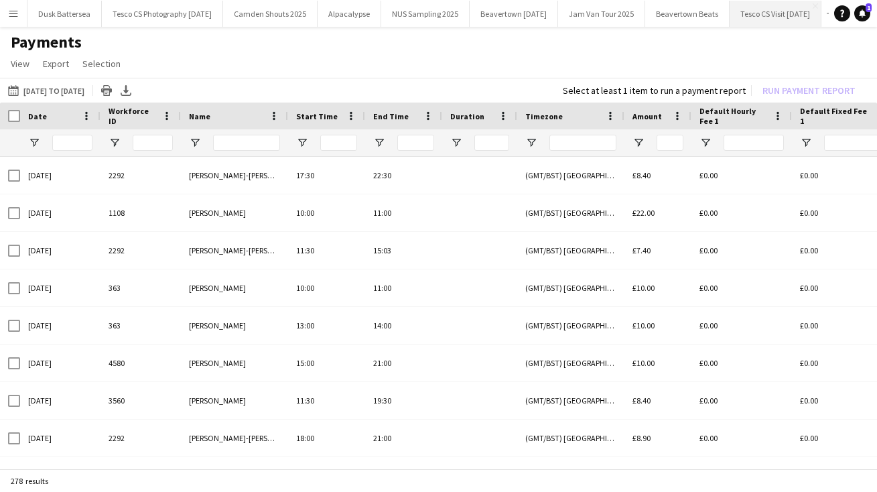
click at [806, 14] on button "Tesco CS Visit September 2025 Close" at bounding box center [775, 14] width 92 height 26
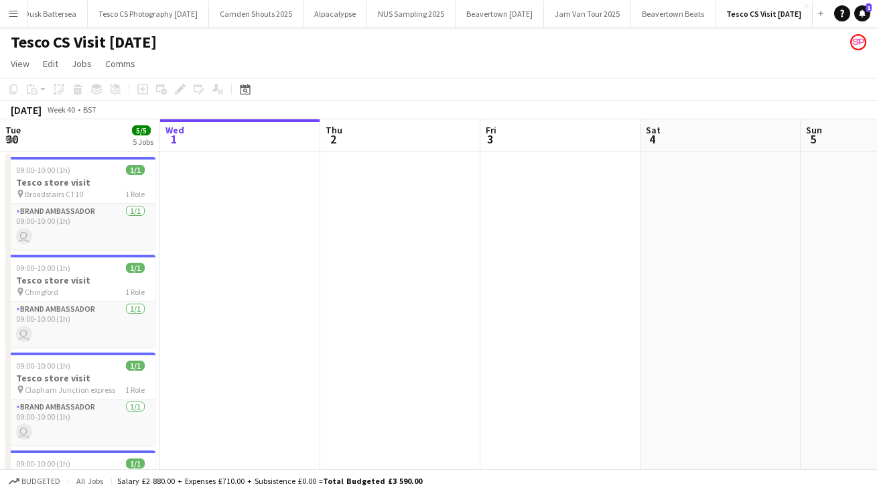
scroll to position [0, 60]
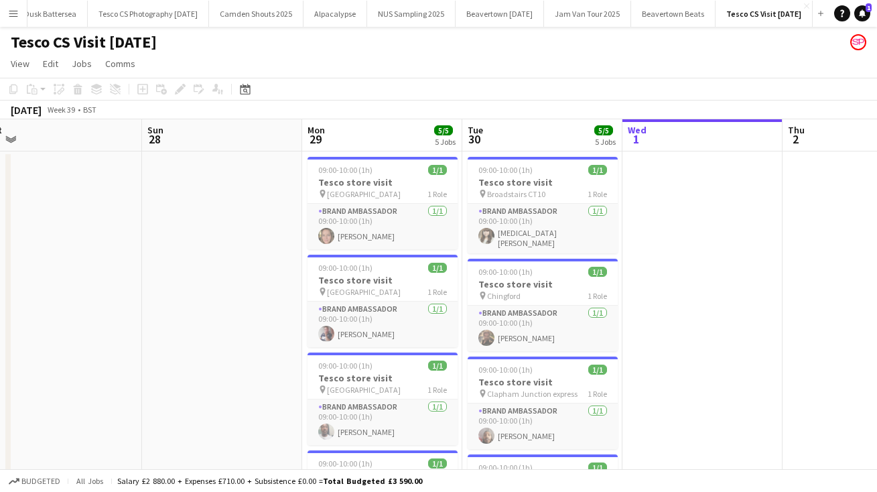
drag, startPoint x: 250, startPoint y: 338, endPoint x: 743, endPoint y: 341, distance: 493.0
click at [743, 341] on app-calendar-viewport "Thu 25 Fri 26 Sat 27 Sun 28 Mon 29 5/5 5 Jobs Tue 30 5/5 5 Jobs Wed 1 Thu 2 Fri…" at bounding box center [438, 395] width 877 height 553
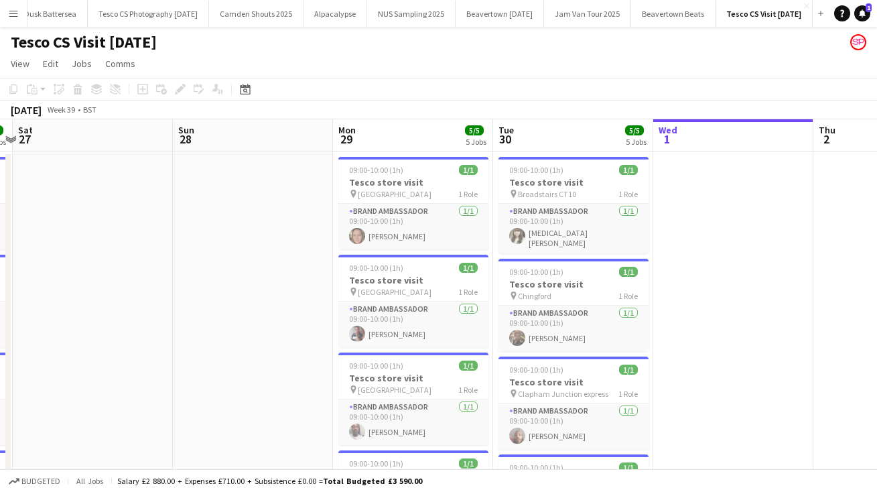
scroll to position [0, 307]
click at [209, 346] on app-date-cell at bounding box center [253, 411] width 160 height 521
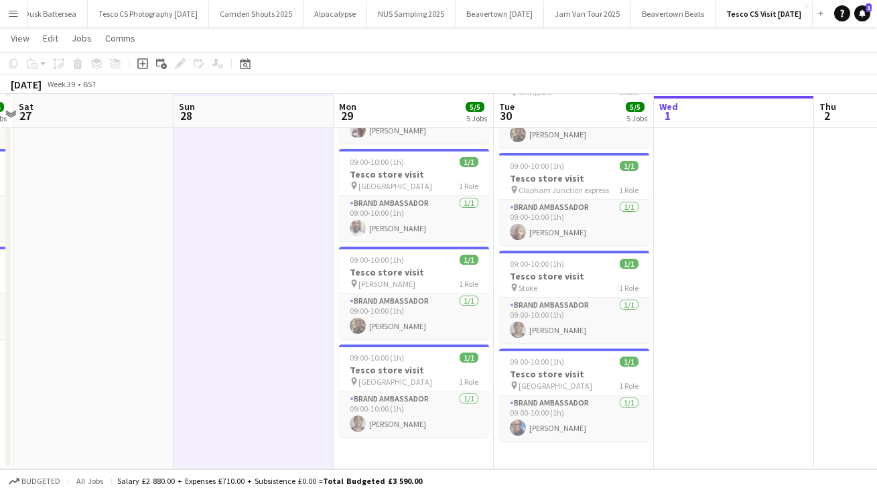
scroll to position [202, 0]
click at [13, 13] on app-icon "Menu" at bounding box center [13, 13] width 11 height 11
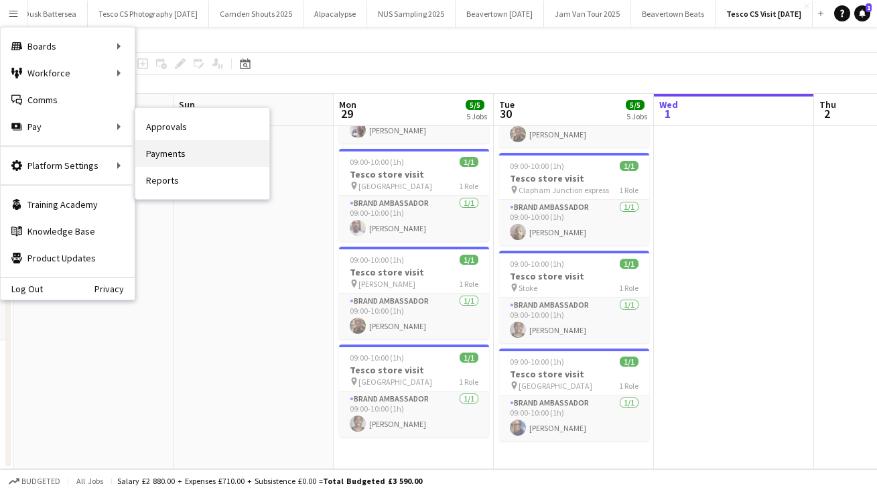
click at [176, 153] on link "Payments" at bounding box center [202, 153] width 134 height 27
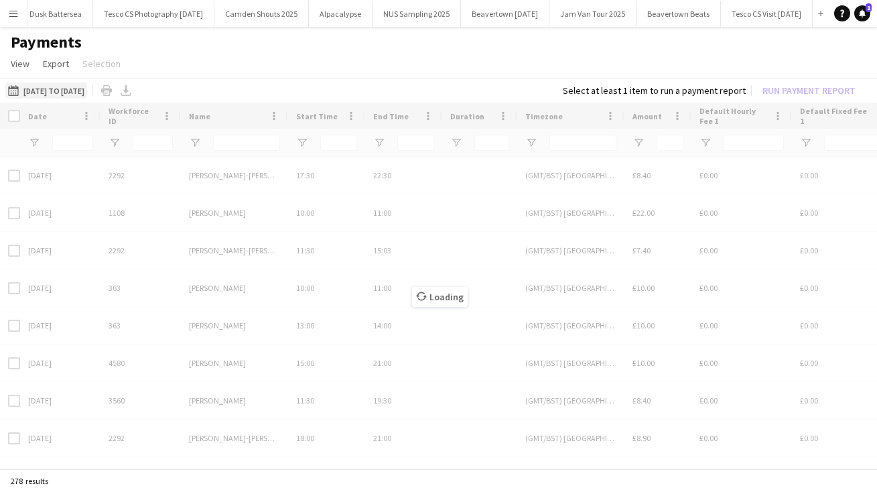
click at [16, 89] on app-icon "01-04-2024 to 30-09-2025" at bounding box center [15, 90] width 15 height 11
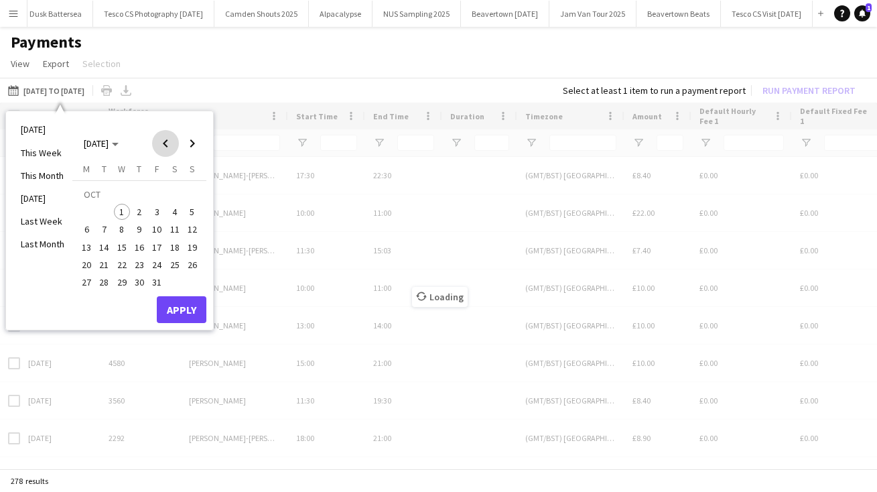
click at [161, 147] on span "Previous month" at bounding box center [165, 143] width 27 height 27
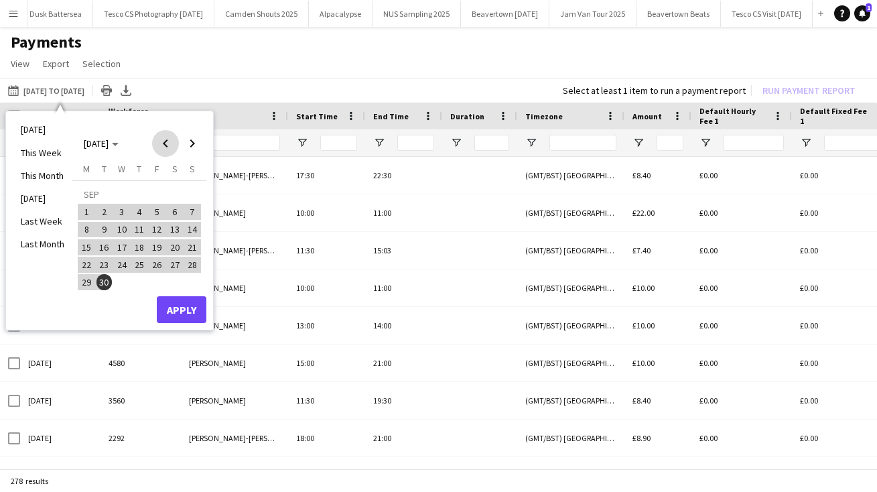
click at [161, 147] on span "Previous month" at bounding box center [165, 143] width 27 height 27
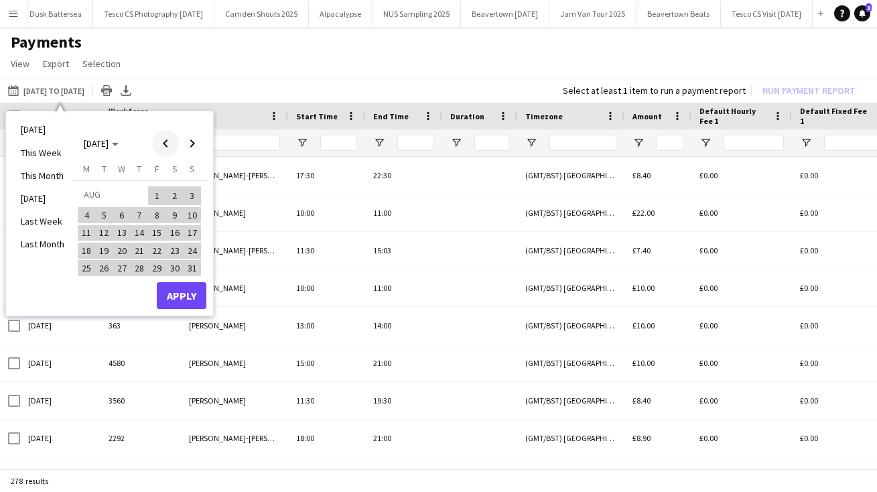
click at [161, 147] on span "Previous month" at bounding box center [165, 143] width 27 height 27
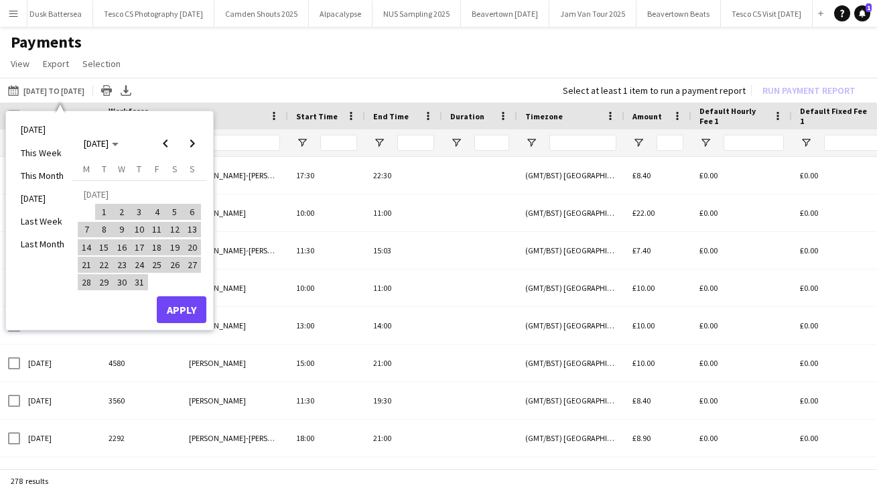
click at [102, 214] on span "1" at bounding box center [104, 212] width 16 height 16
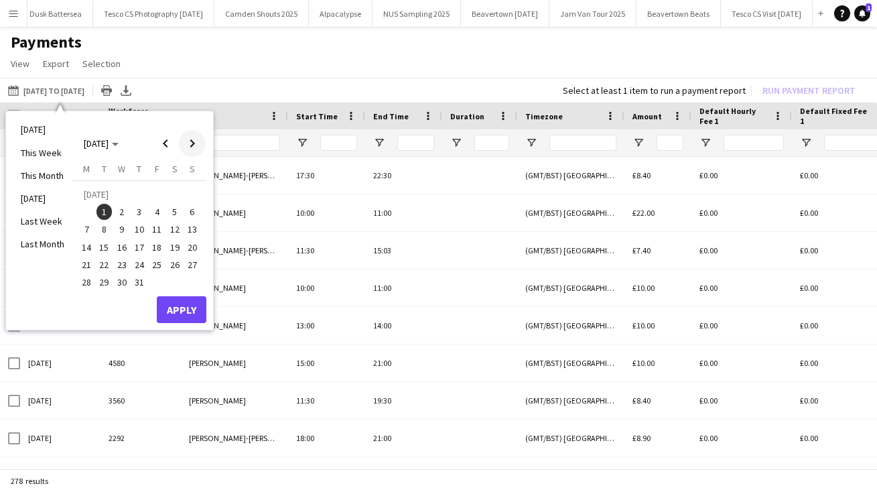
click at [194, 143] on span "Next month" at bounding box center [192, 143] width 27 height 27
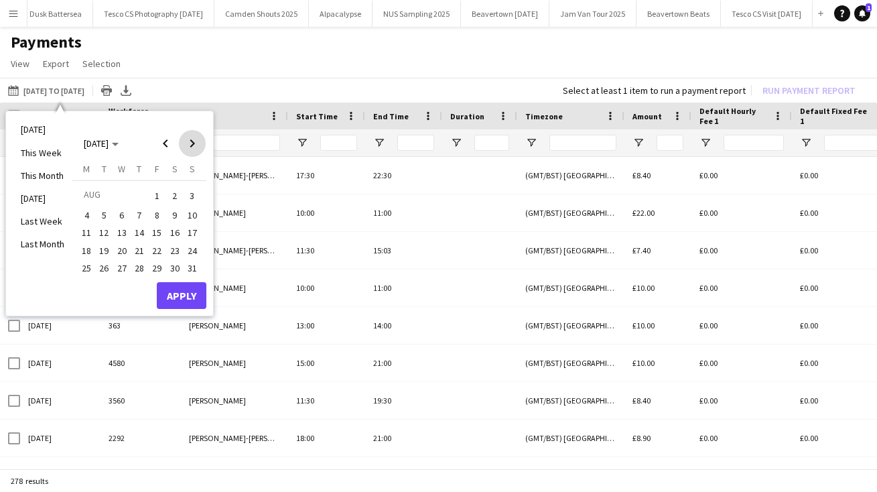
click at [194, 143] on span "Next month" at bounding box center [192, 143] width 27 height 27
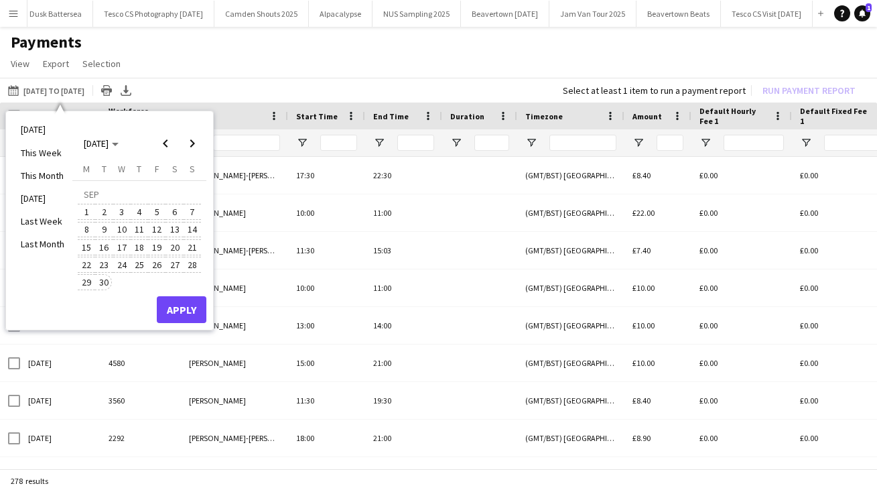
click at [101, 286] on span "30" at bounding box center [104, 282] width 16 height 16
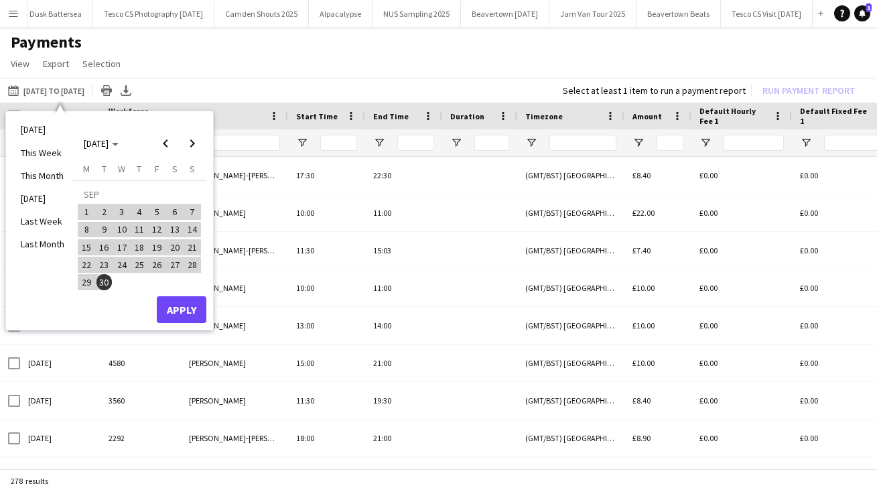
click at [188, 308] on button "Apply" at bounding box center [182, 309] width 50 height 27
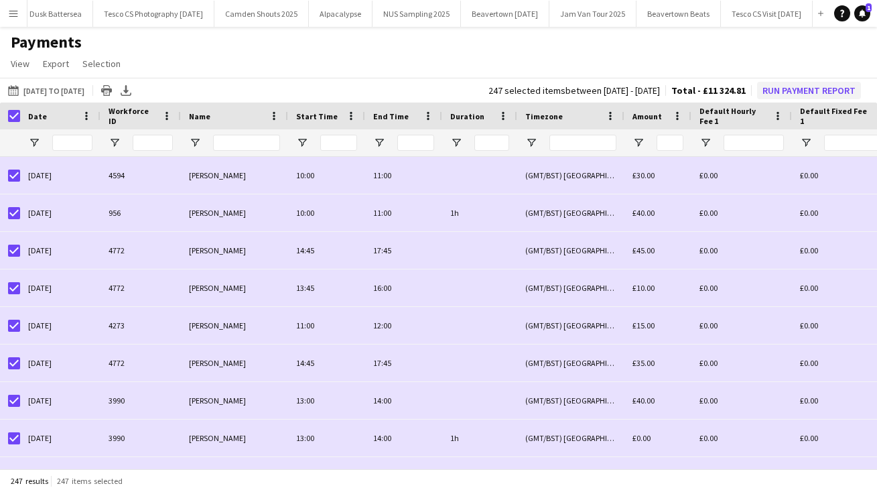
click at [816, 89] on button "Run Payment Report" at bounding box center [809, 90] width 104 height 17
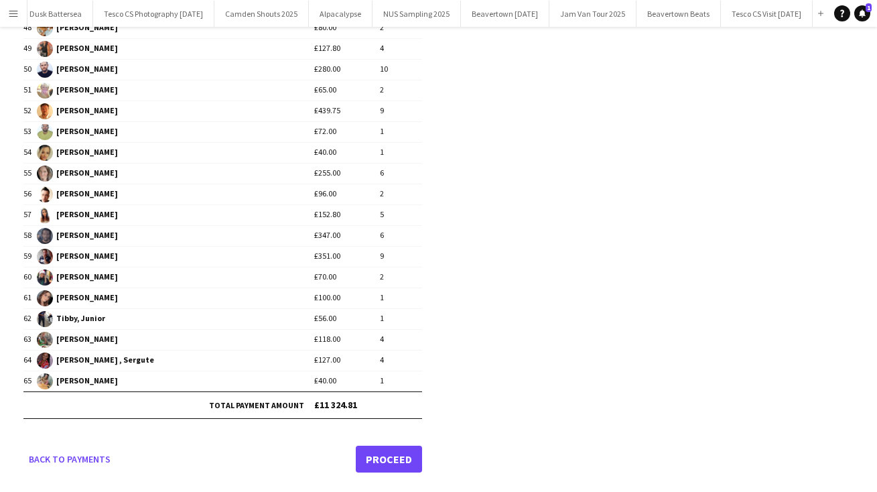
scroll to position [1136, 0]
click at [390, 460] on link "Proceed" at bounding box center [389, 459] width 66 height 27
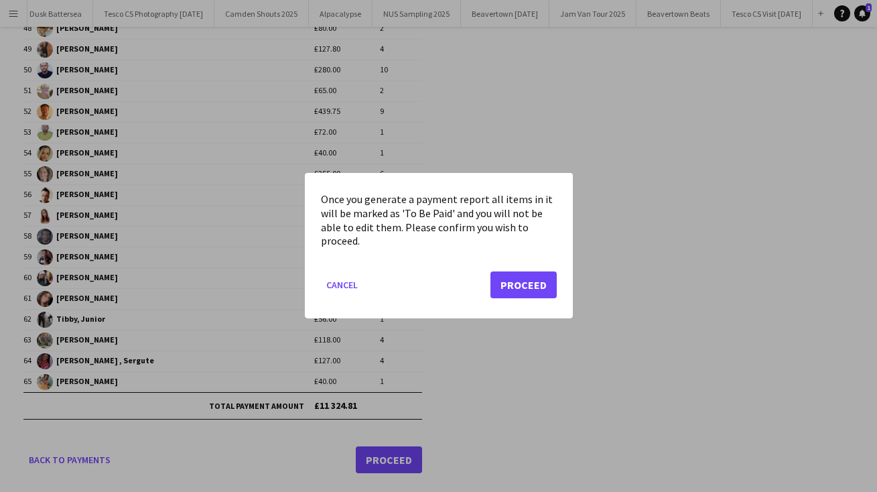
click at [527, 281] on button "Proceed" at bounding box center [523, 285] width 66 height 27
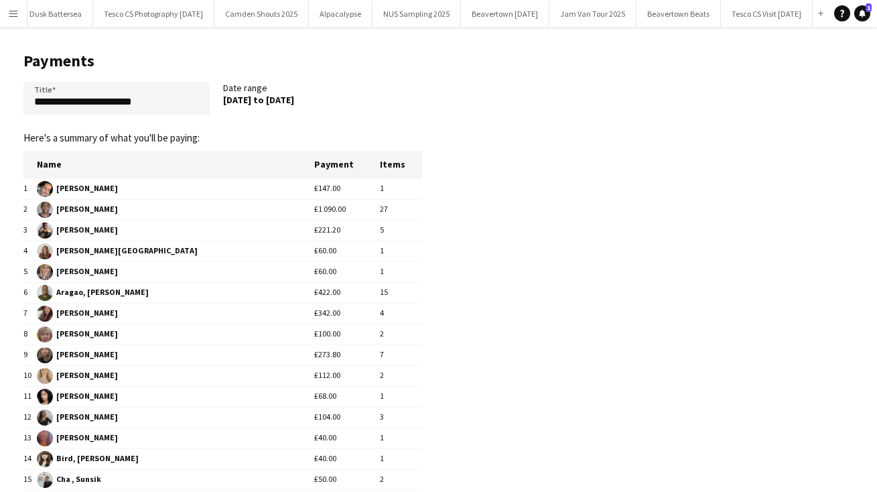
scroll to position [1136, 0]
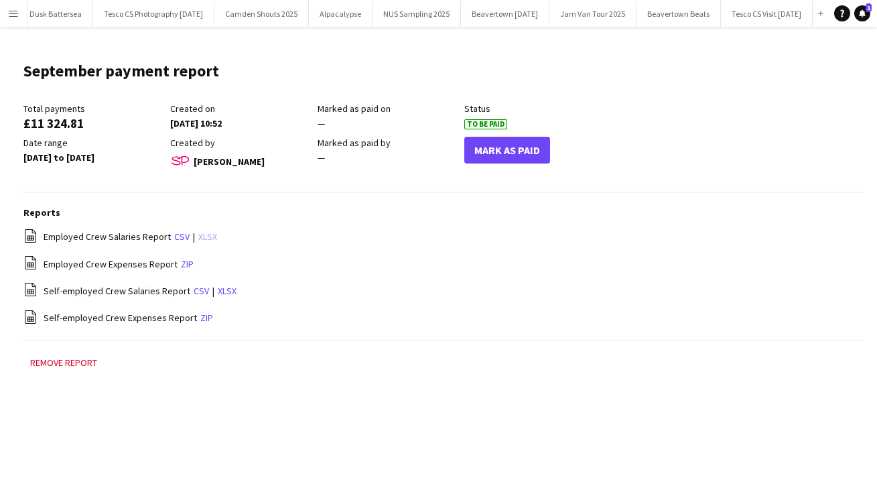
click at [200, 236] on link "xlsx" at bounding box center [207, 236] width 19 height 12
click at [221, 288] on link "xlsx" at bounding box center [227, 291] width 19 height 12
click at [583, 72] on header "September payment report Edit this field" at bounding box center [443, 76] width 840 height 52
click at [117, 16] on button "Tesco CS Photography September 2025 Close" at bounding box center [153, 14] width 121 height 26
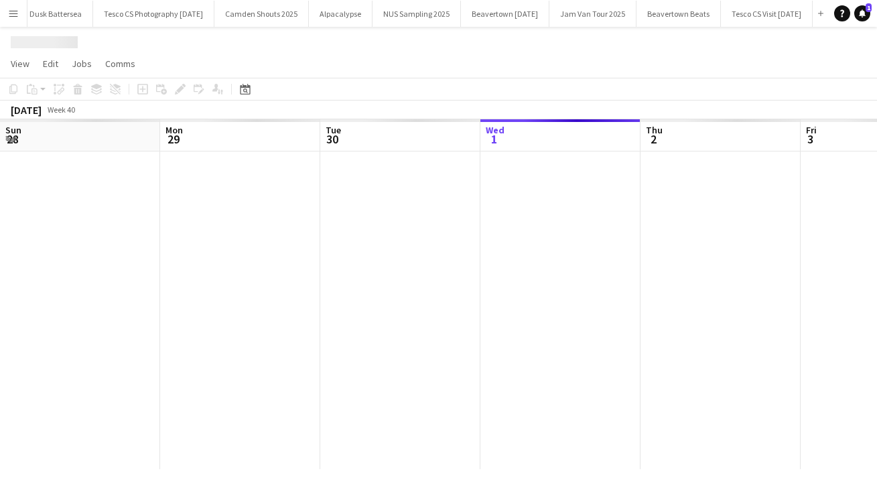
scroll to position [0, 320]
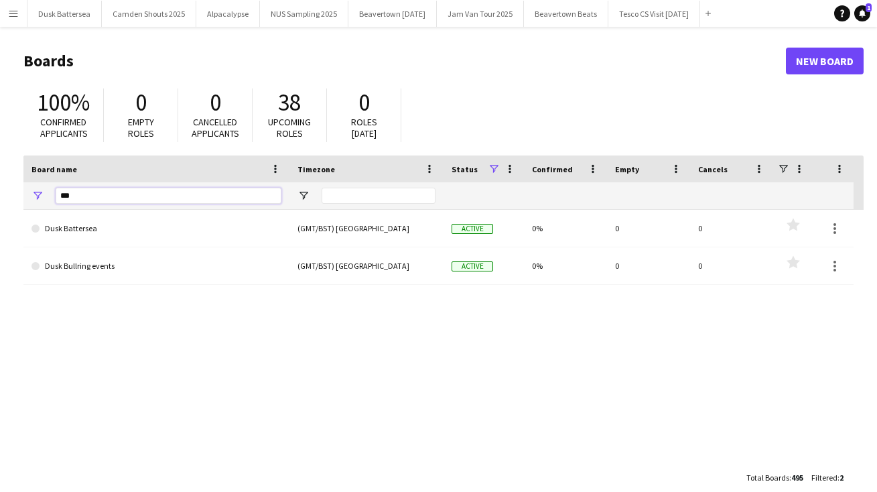
click at [82, 194] on input "***" at bounding box center [169, 196] width 226 height 16
type input "*"
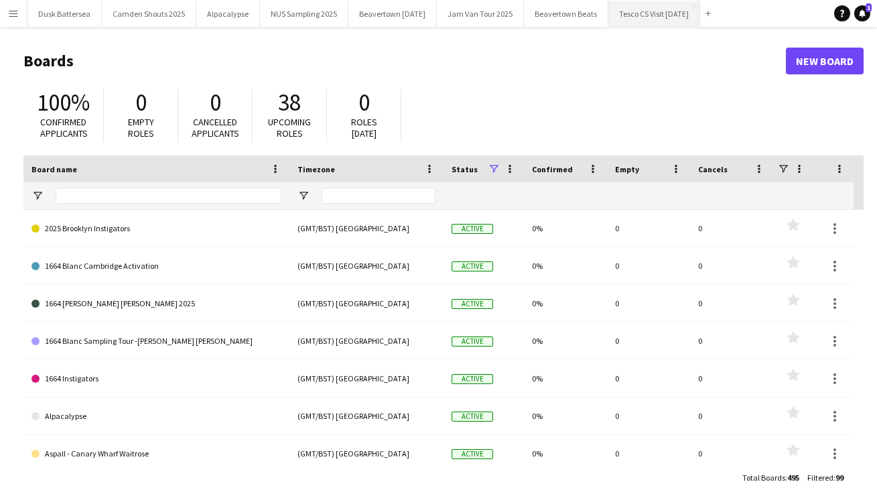
click at [677, 12] on button "Tesco CS Visit [DATE] Close" at bounding box center [654, 14] width 92 height 26
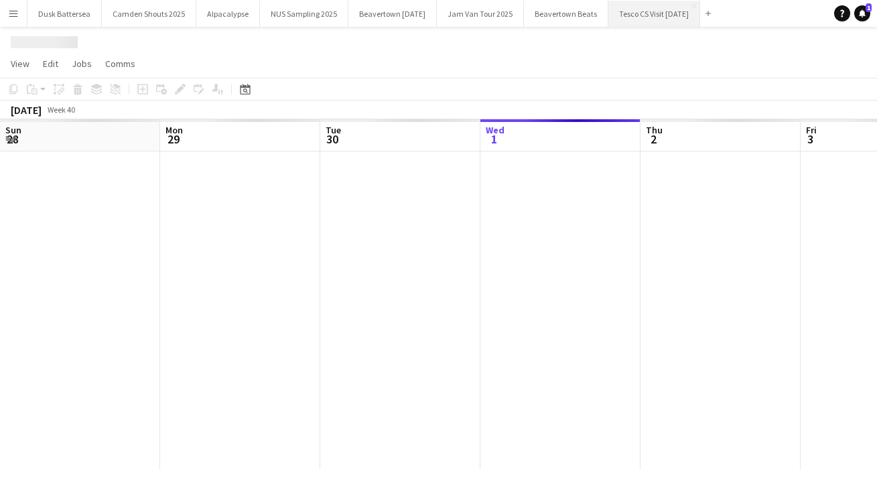
scroll to position [0, 320]
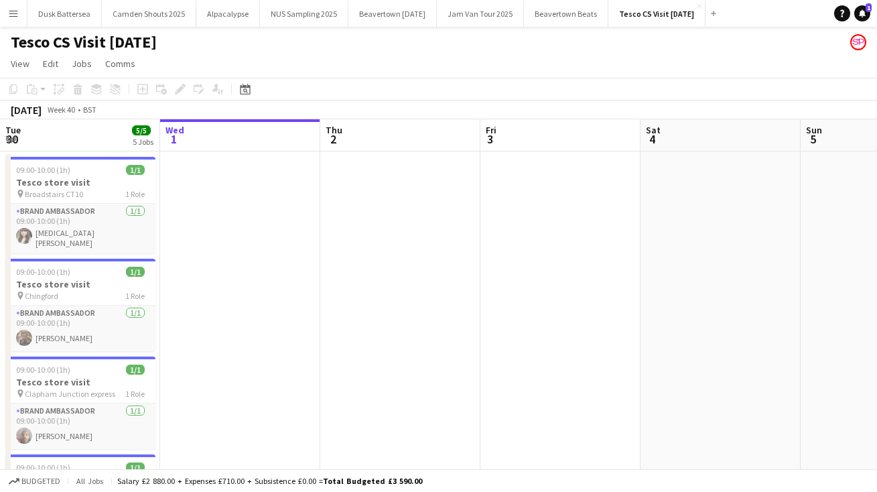
click at [10, 13] on app-icon "Menu" at bounding box center [13, 13] width 11 height 11
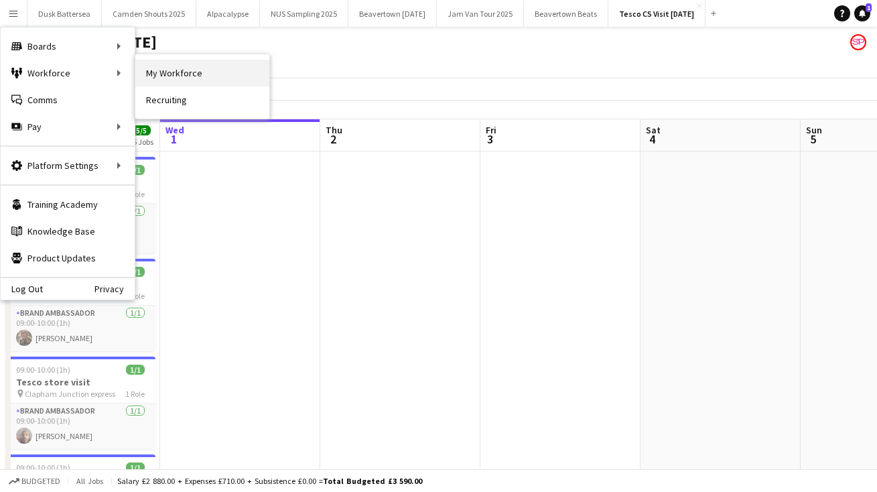
click at [194, 72] on link "My Workforce" at bounding box center [202, 73] width 134 height 27
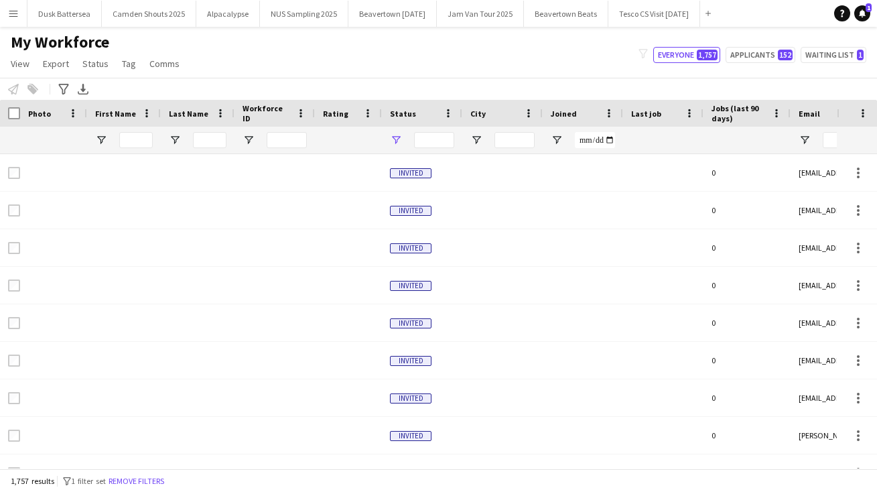
type input "**********"
click at [133, 141] on input "First Name Filter Input" at bounding box center [135, 140] width 33 height 16
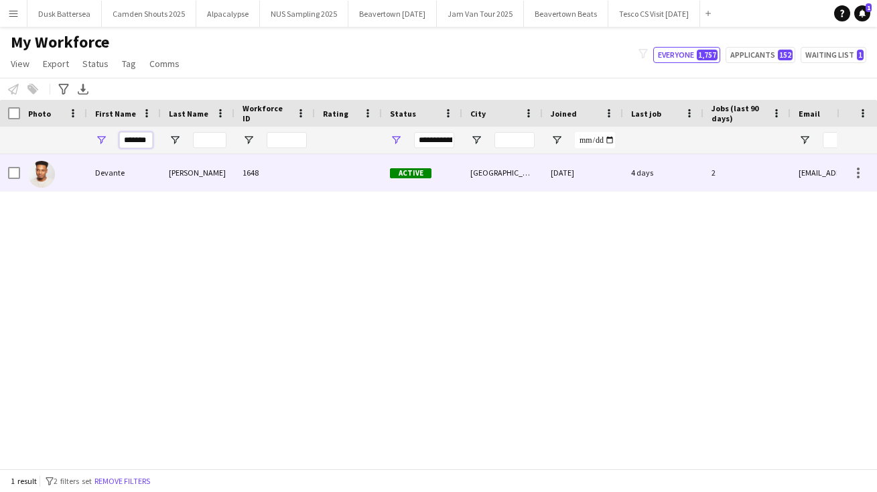
type input "*******"
click at [184, 174] on div "Hinds" at bounding box center [198, 172] width 74 height 37
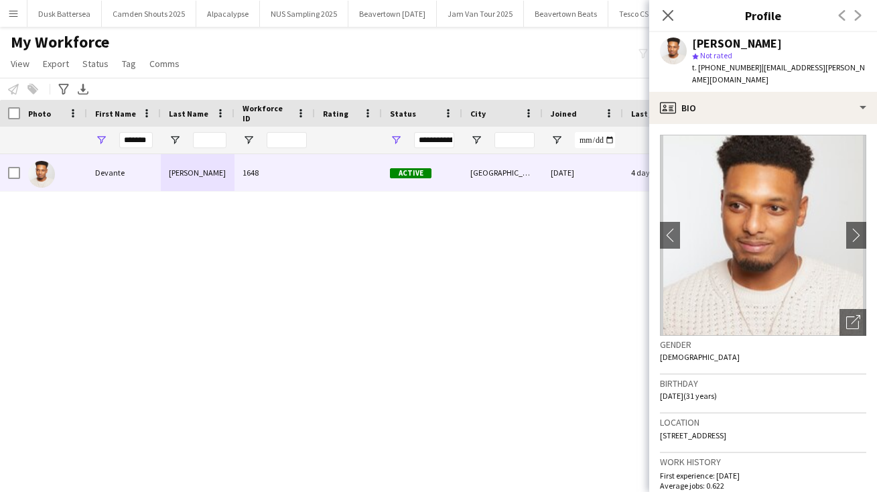
drag, startPoint x: 811, startPoint y: 420, endPoint x: 658, endPoint y: 421, distance: 152.7
click at [658, 421] on app-crew-profile-bio "chevron-left chevron-right Open photos pop-in Gender Male Birthday 30-04-1994 (…" at bounding box center [763, 308] width 228 height 368
copy span "21a wellington gardens, London, se7 7pj"
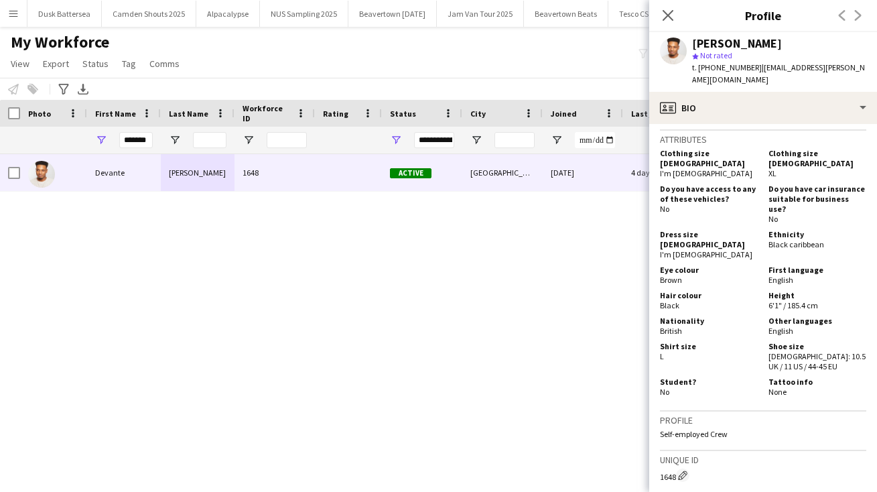
scroll to position [1180, 0]
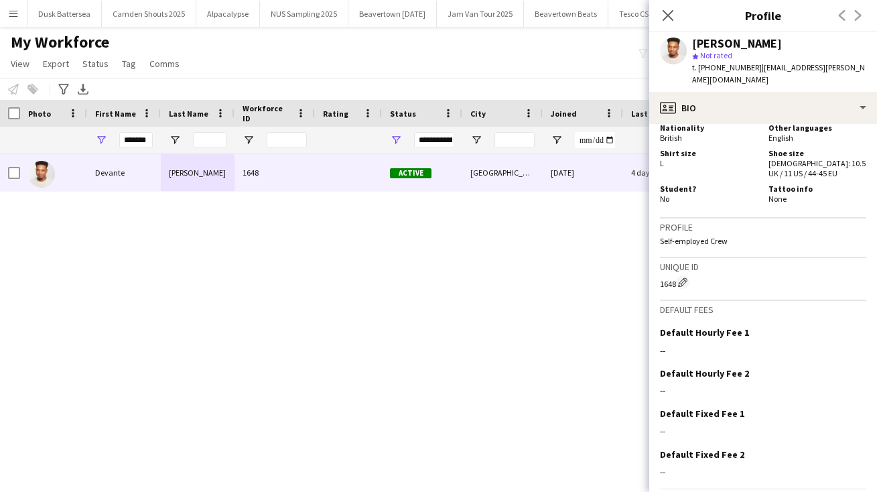
drag, startPoint x: 822, startPoint y: 372, endPoint x: 829, endPoint y: 531, distance: 159.6
click at [829, 491] on html "Menu Boards Boards Boards All jobs Status Workforce Workforce My Workforce Recr…" at bounding box center [438, 246] width 877 height 492
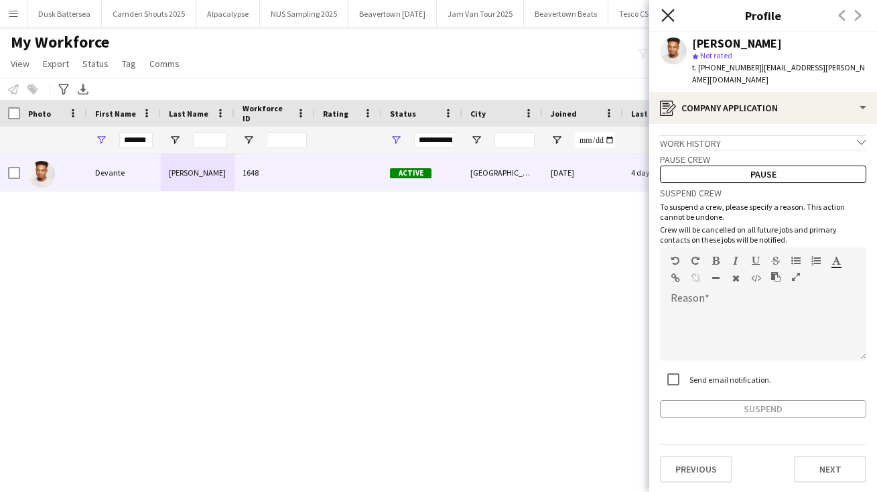
click at [664, 15] on icon "Close pop-in" at bounding box center [667, 15] width 13 height 13
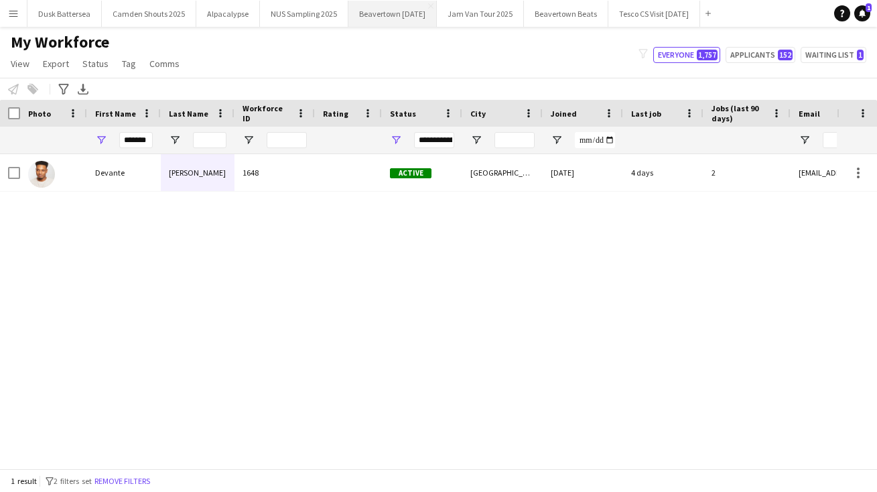
click at [407, 12] on button "Beavertown Halloween Close" at bounding box center [392, 14] width 88 height 26
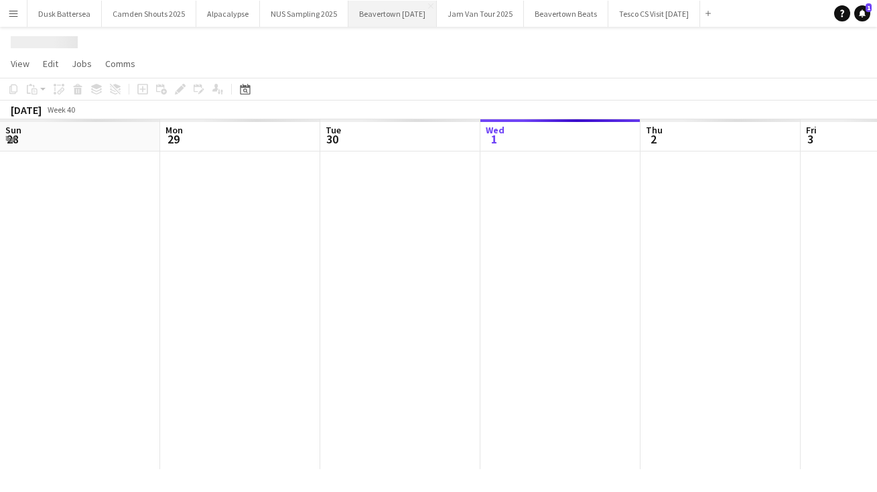
scroll to position [0, 320]
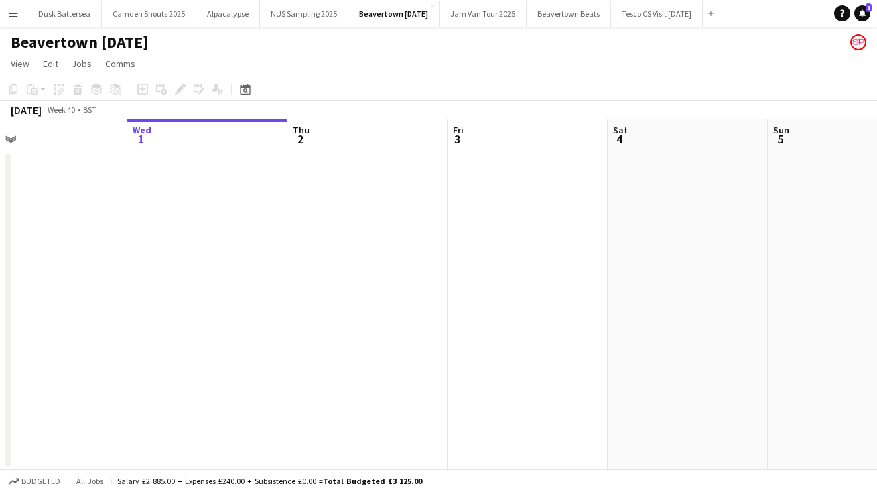
drag, startPoint x: 727, startPoint y: 299, endPoint x: 28, endPoint y: 299, distance: 698.7
click at [28, 299] on app-calendar-viewport "Sun 28 Mon 29 Tue 30 Wed 1 Thu 2 Fri 3 Sat 4 Sun 5 Mon 6 Tue 7 Wed 8" at bounding box center [438, 294] width 877 height 350
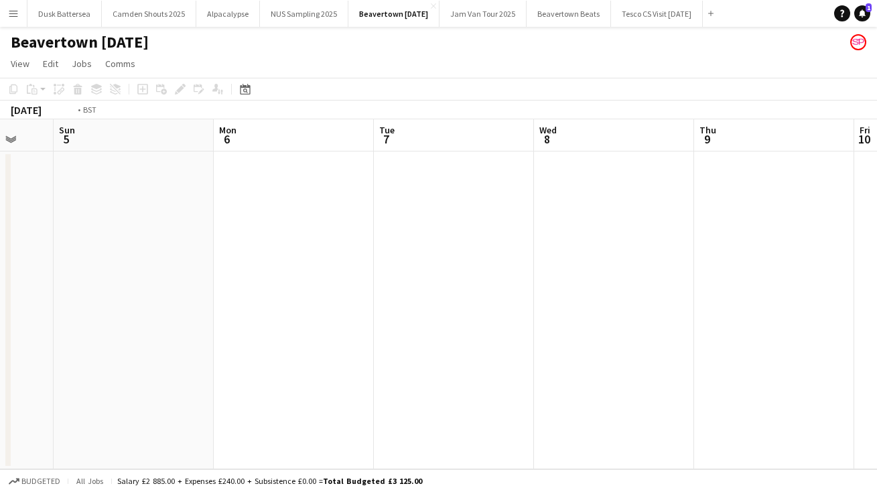
drag, startPoint x: 532, startPoint y: 332, endPoint x: 5, endPoint y: 329, distance: 526.5
click at [5, 329] on div "Thu 2 Fri 3 Sat 4 Sun 5 Mon 6 Tue 7 Wed 8 Thu 9 Fri 10 Sat 11 Sun 12" at bounding box center [438, 294] width 877 height 350
drag, startPoint x: 727, startPoint y: 350, endPoint x: 160, endPoint y: 341, distance: 567.5
click at [100, 343] on app-calendar-viewport "Thu 9 Fri 10 Sat 11 Sun 12 Mon 13 Tue 14 Wed 15 Thu 16 Fri 17 Sat 18 Sun 19" at bounding box center [438, 294] width 877 height 350
drag, startPoint x: 693, startPoint y: 364, endPoint x: 143, endPoint y: 364, distance: 550.0
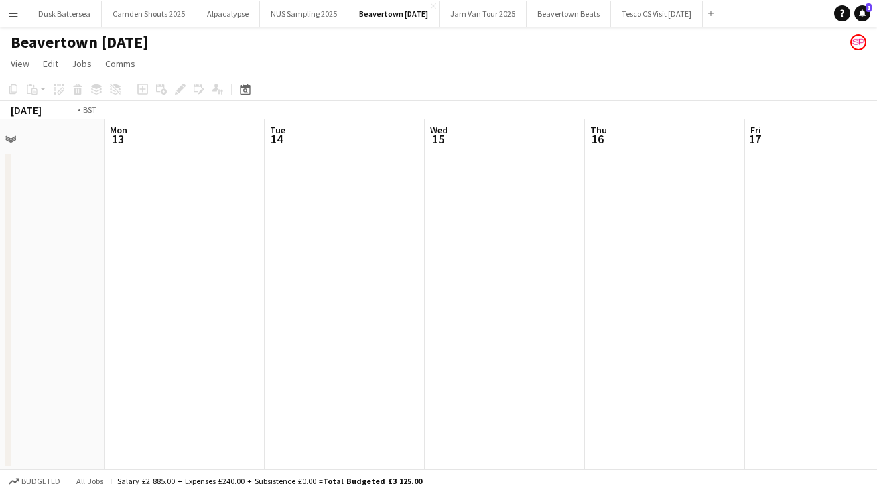
click at [163, 364] on app-calendar-viewport "Thu 9 Fri 10 Sat 11 Sun 12 Mon 13 Tue 14 Wed 15 Thu 16 Fri 17 Sat 18 Sun 19" at bounding box center [438, 294] width 877 height 350
drag, startPoint x: 612, startPoint y: 401, endPoint x: -78, endPoint y: 378, distance: 690.4
click at [0, 378] on html "Menu Boards Boards Boards All jobs Status Workforce Workforce My Workforce Recr…" at bounding box center [438, 246] width 877 height 492
drag, startPoint x: 732, startPoint y: 370, endPoint x: -13, endPoint y: 357, distance: 745.7
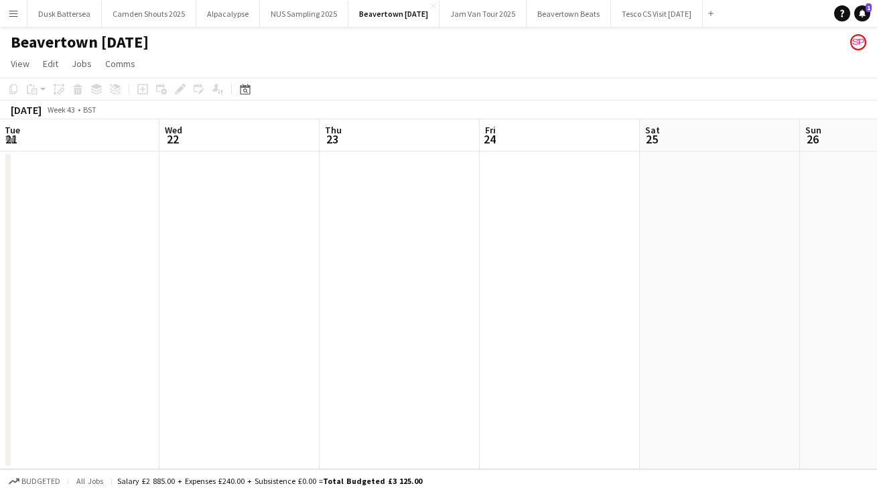
click at [0, 357] on html "Menu Boards Boards Boards All jobs Status Workforce Workforce My Workforce Recr…" at bounding box center [438, 246] width 877 height 492
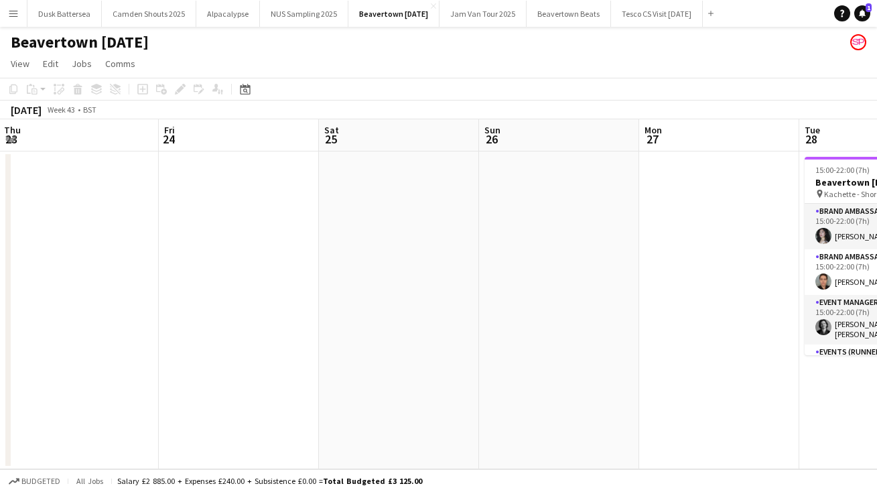
drag, startPoint x: 738, startPoint y: 332, endPoint x: 17, endPoint y: 314, distance: 721.7
click at [27, 314] on app-calendar-viewport "Tue 21 Wed 22 Thu 23 Fri 24 Sat 25 Sun 26 Mon 27 Tue 28 4/4 1 Job Wed 29 4/4 1 …" at bounding box center [438, 294] width 877 height 350
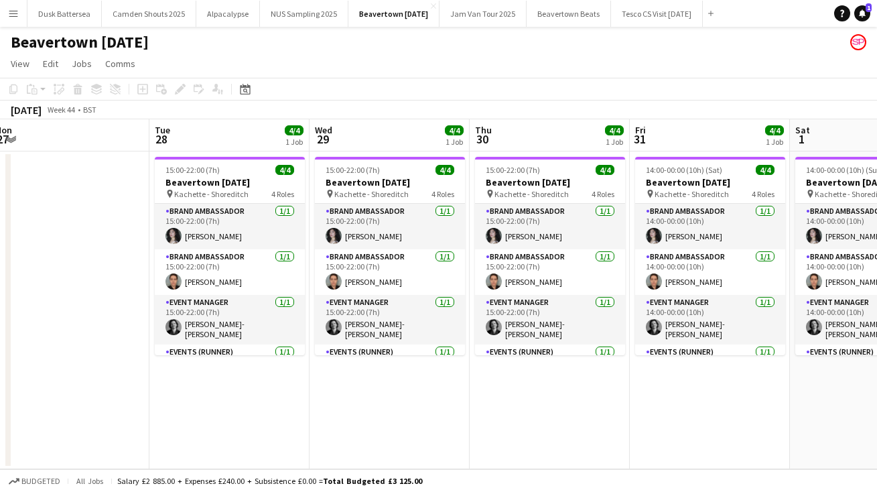
scroll to position [0, 492]
drag, startPoint x: 612, startPoint y: 423, endPoint x: 352, endPoint y: 419, distance: 260.6
click at [352, 419] on app-calendar-viewport "Fri 24 Sat 25 Sun 26 Mon 27 Tue 28 4/4 1 Job Wed 29 4/4 1 Job Thu 30 4/4 1 Job …" at bounding box center [438, 294] width 877 height 350
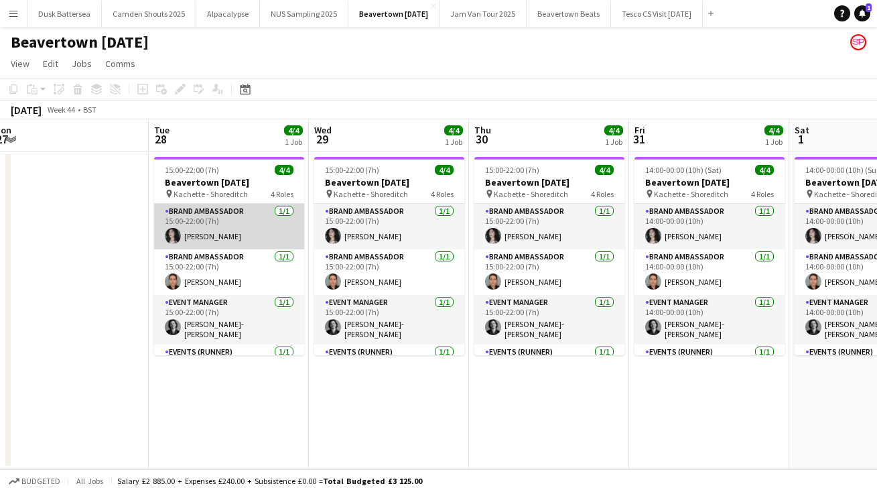
click at [210, 234] on app-card-role "Brand Ambassador 1/1 15:00-22:00 (7h) Rachel Packford" at bounding box center [229, 227] width 150 height 46
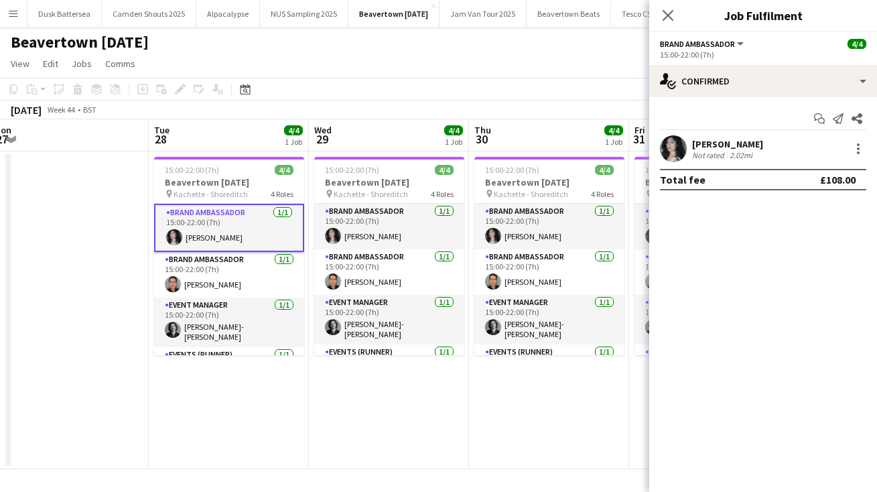
click at [736, 141] on div "Rachel Packford" at bounding box center [727, 144] width 71 height 12
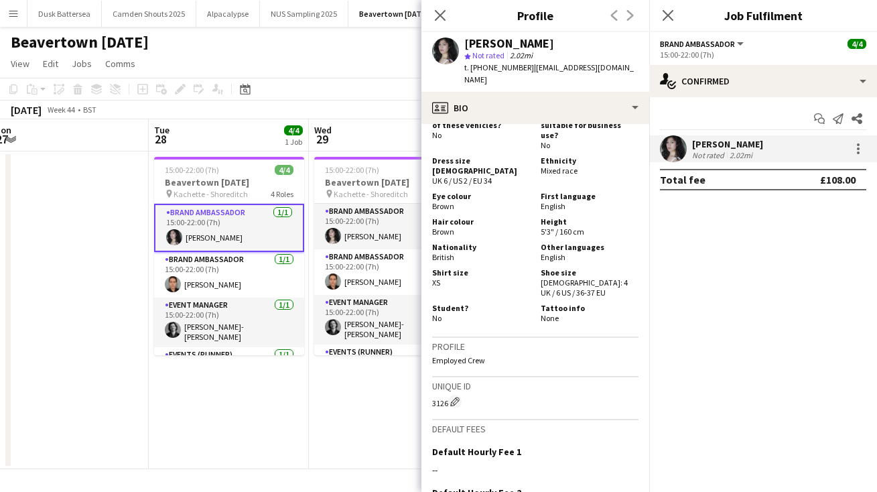
scroll to position [742, 0]
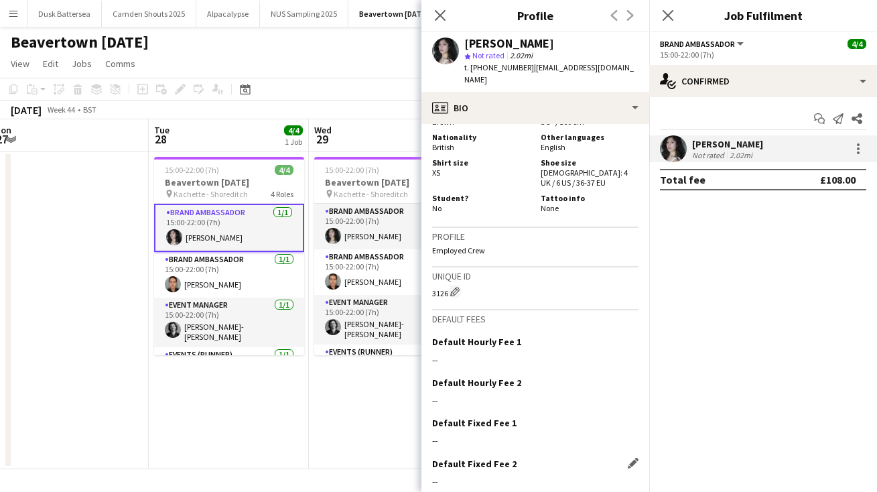
drag, startPoint x: 591, startPoint y: 378, endPoint x: 577, endPoint y: 445, distance: 67.8
click at [577, 445] on app-crew-profile-bio "chevron-left chevron-right Open photos pop-in Gender Female Birthday 22-12-1988…" at bounding box center [535, 308] width 228 height 368
click at [441, 13] on icon "Close pop-in" at bounding box center [439, 15] width 13 height 13
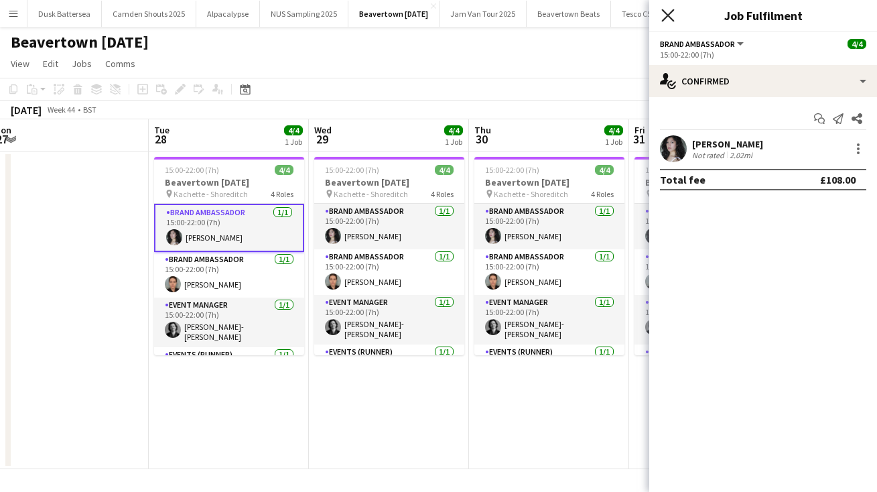
click at [667, 15] on icon at bounding box center [667, 15] width 13 height 13
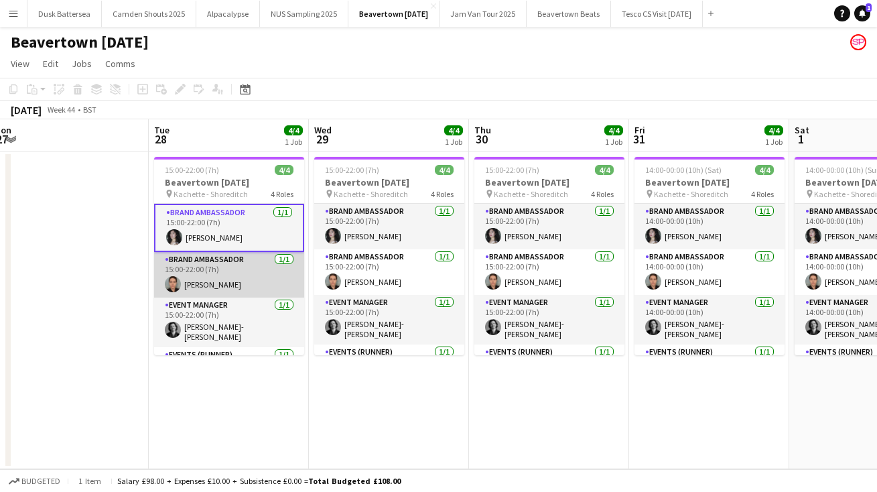
click at [214, 283] on app-card-role "Brand Ambassador 1/1 15:00-22:00 (7h) Alexander Kay" at bounding box center [229, 275] width 150 height 46
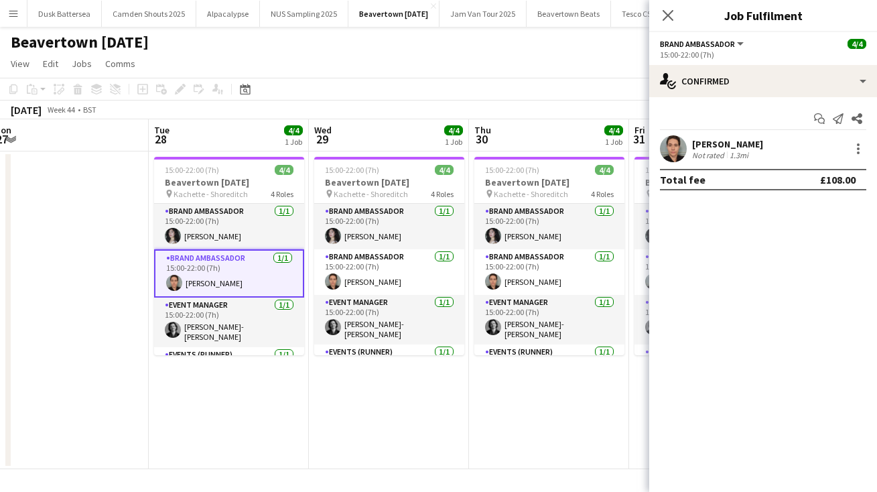
click at [721, 144] on div "Alexander Kay" at bounding box center [727, 144] width 71 height 12
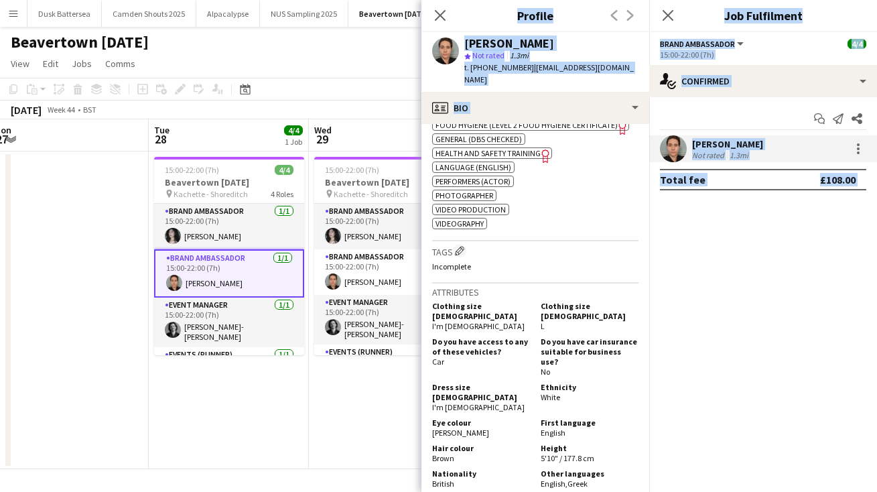
scroll to position [812, 0]
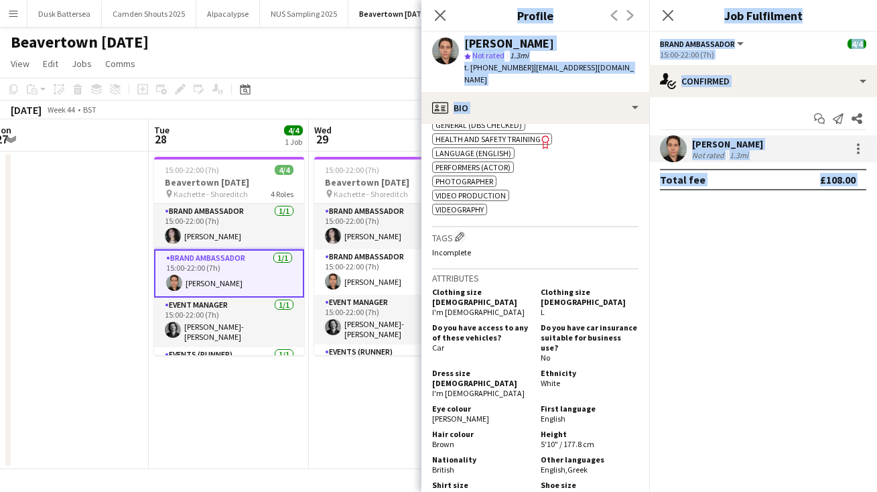
drag, startPoint x: 590, startPoint y: 356, endPoint x: 585, endPoint y: 491, distance: 135.4
click at [585, 491] on app-crew-profile-bio "chevron-left chevron-right Open photos pop-in Gender Male Birthday 04-09-1989 (…" at bounding box center [535, 308] width 228 height 368
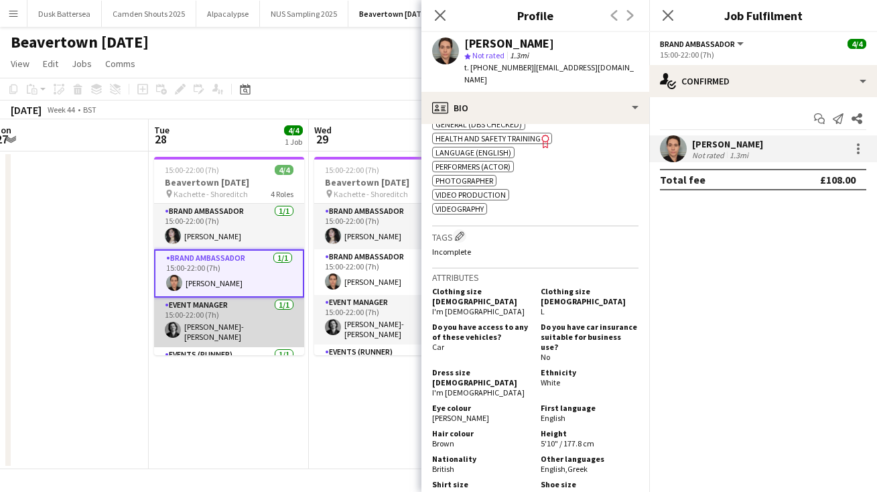
click at [240, 330] on app-card-role "Event Manager 1/1 15:00-22:00 (7h) Thomas Cittern-suddaby" at bounding box center [229, 322] width 150 height 50
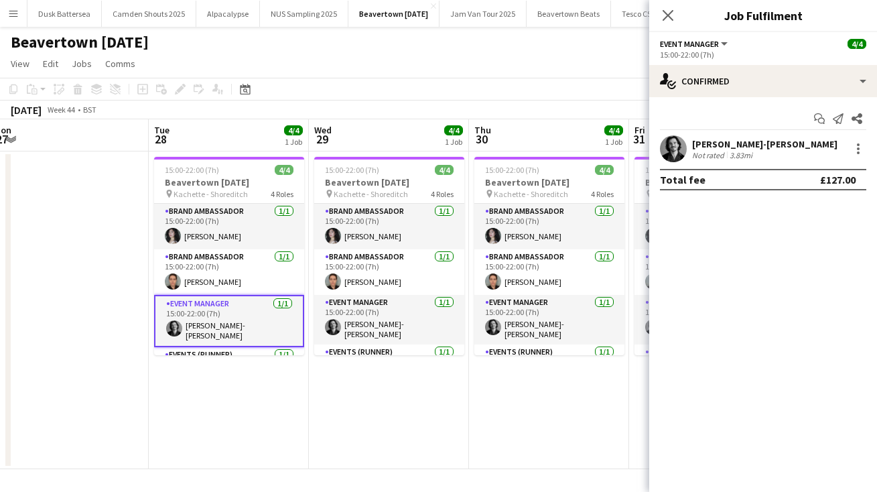
click at [729, 145] on div "Thomas Cittern-suddaby" at bounding box center [764, 144] width 145 height 12
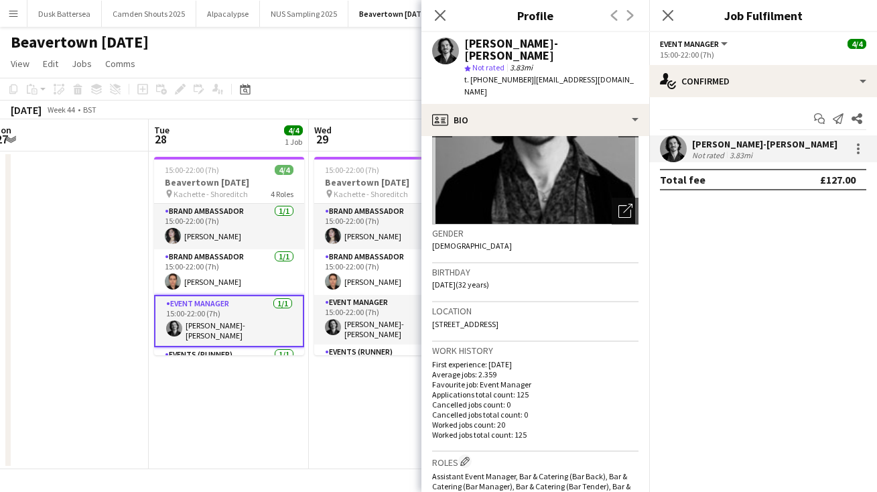
drag, startPoint x: 581, startPoint y: 376, endPoint x: 573, endPoint y: 498, distance: 121.5
click at [573, 491] on html "Menu Boards Boards Boards All jobs Status Workforce Workforce My Workforce Recr…" at bounding box center [438, 246] width 877 height 492
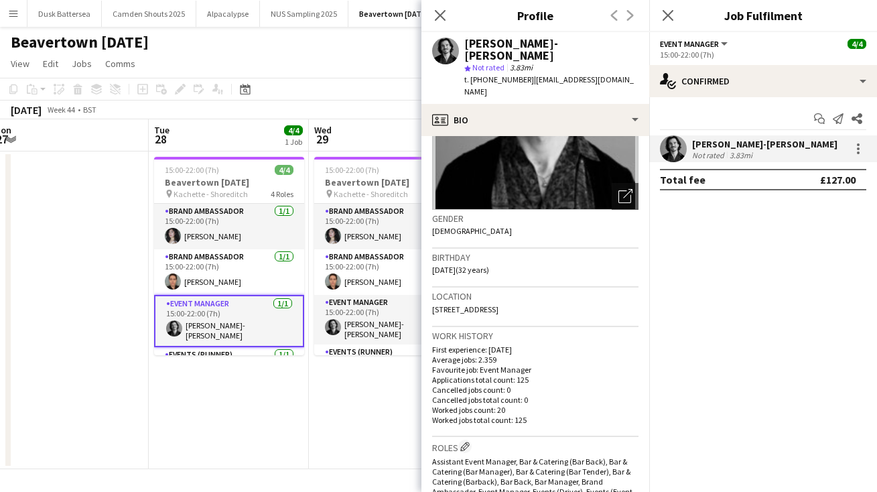
click at [585, 385] on p "Cancelled jobs count: 0" at bounding box center [535, 390] width 206 height 10
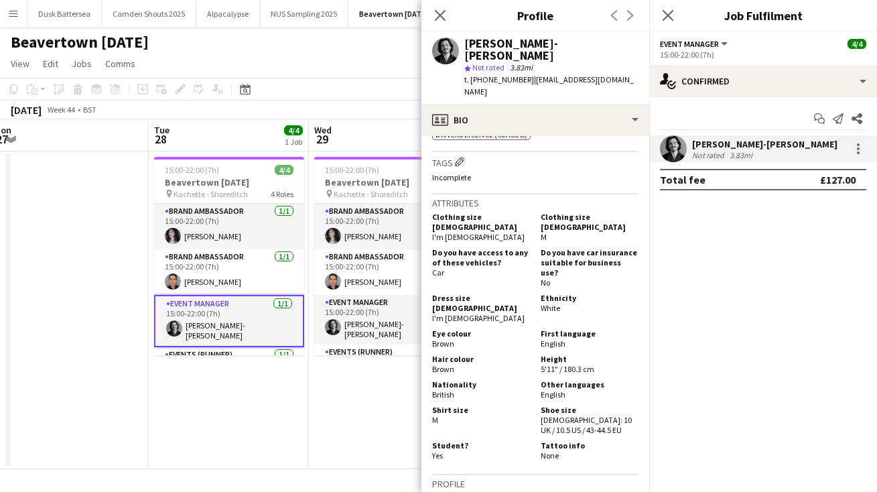
drag, startPoint x: 584, startPoint y: 374, endPoint x: 572, endPoint y: 496, distance: 122.5
click at [572, 491] on html "Menu Boards Boards Boards All jobs Status Workforce Workforce My Workforce Recr…" at bounding box center [438, 246] width 877 height 492
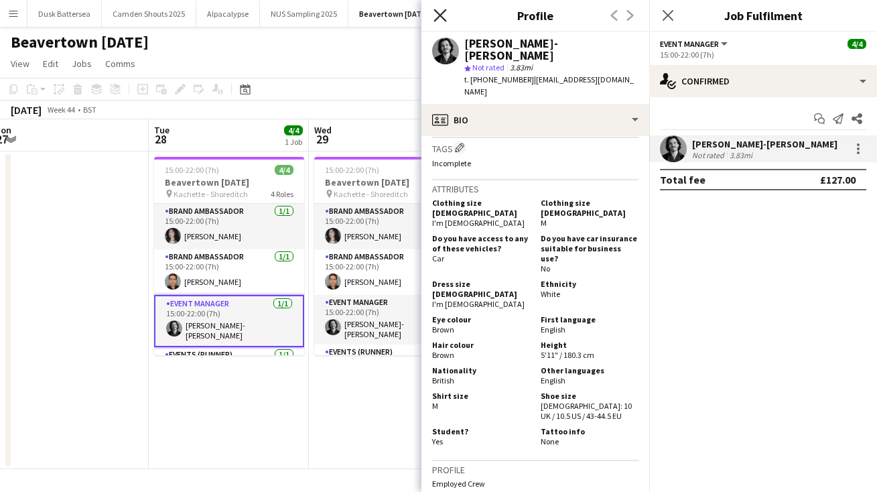
click at [442, 16] on icon "Close pop-in" at bounding box center [439, 15] width 13 height 13
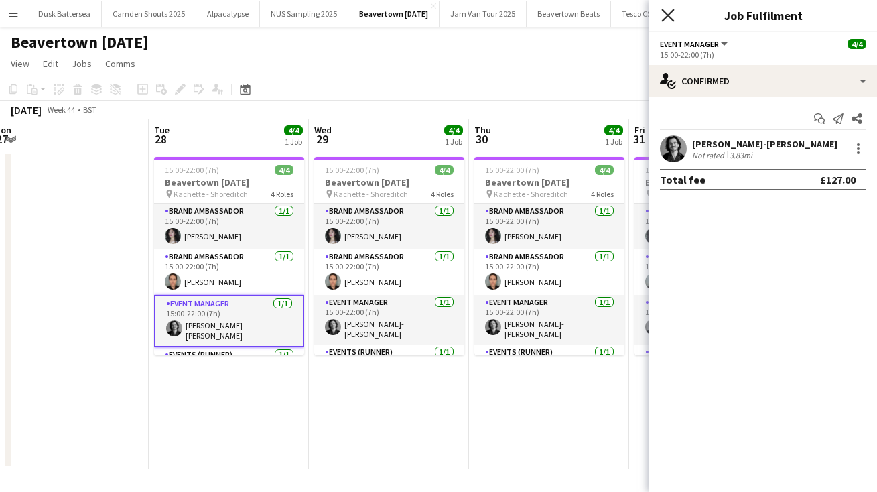
click at [669, 15] on icon at bounding box center [667, 15] width 13 height 13
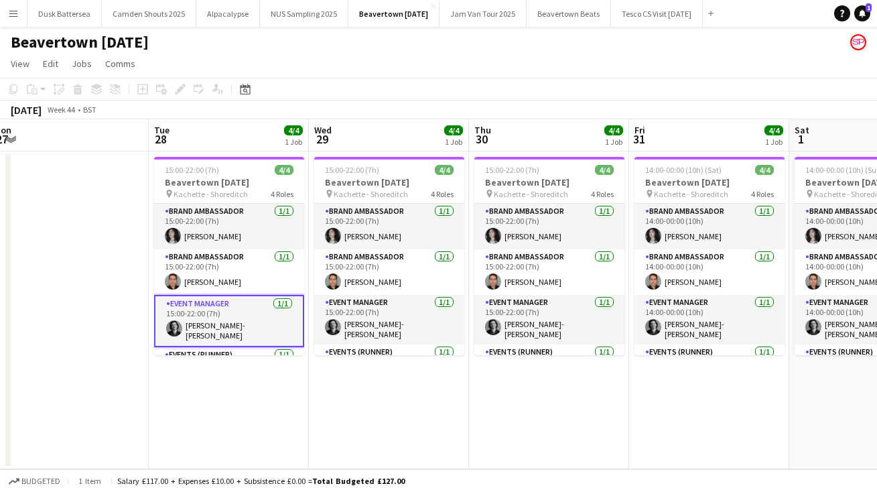
click at [253, 437] on app-date-cell "15:00-22:00 (7h) 4/4 Beavertown Halloween pin Kachette - Shoreditch 4 Roles Bra…" at bounding box center [229, 310] width 160 height 318
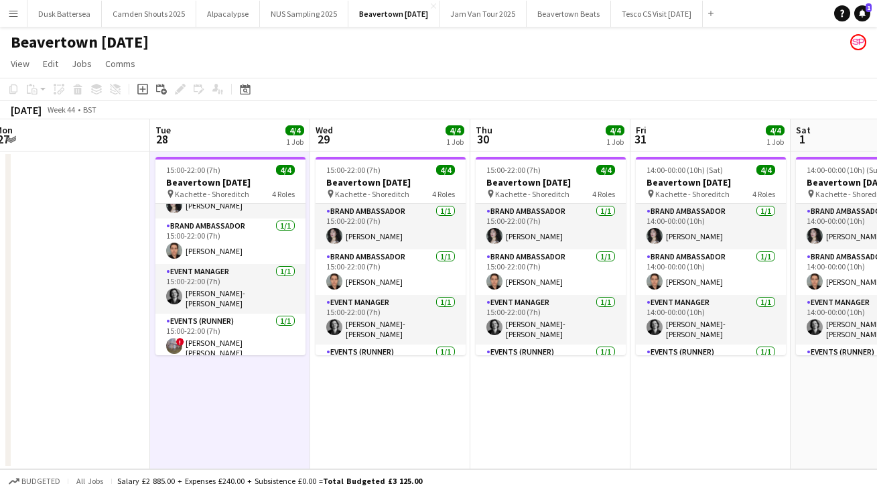
scroll to position [0, 490]
drag, startPoint x: 301, startPoint y: 267, endPoint x: 303, endPoint y: 366, distance: 99.8
click at [303, 366] on app-date-cell "15:00-22:00 (7h) 4/4 Beavertown Halloween pin Kachette - Shoreditch 4 Roles Bra…" at bounding box center [231, 310] width 160 height 318
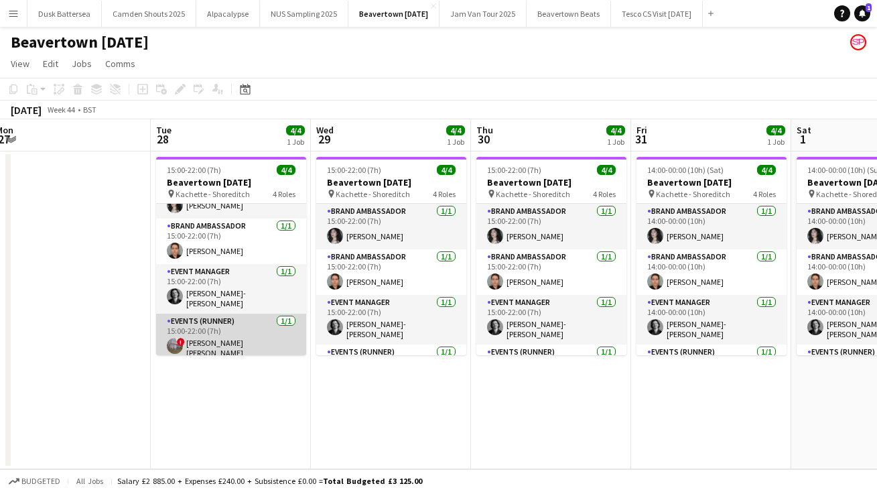
click at [224, 344] on app-card-role "Events (Runner) 1/1 15:00-22:00 (7h) ! Jessica Kate Clements" at bounding box center [231, 339] width 150 height 50
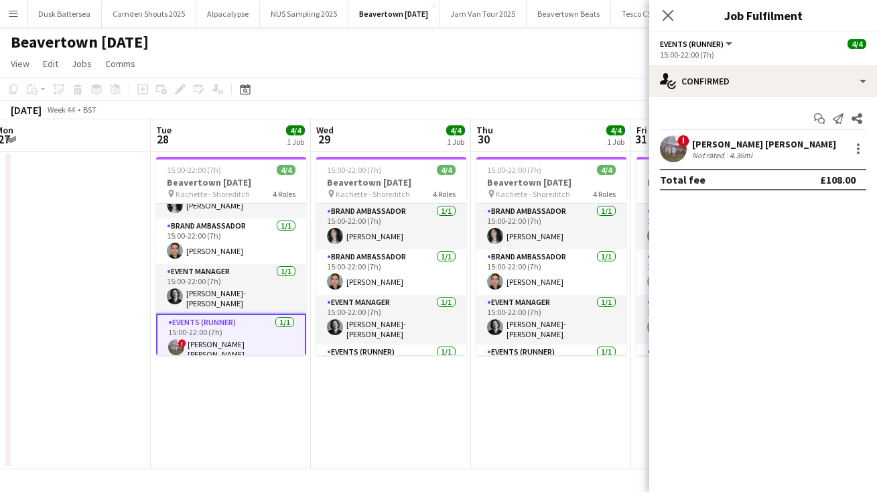
click at [742, 139] on div "Jessica Kate Clements" at bounding box center [764, 144] width 144 height 12
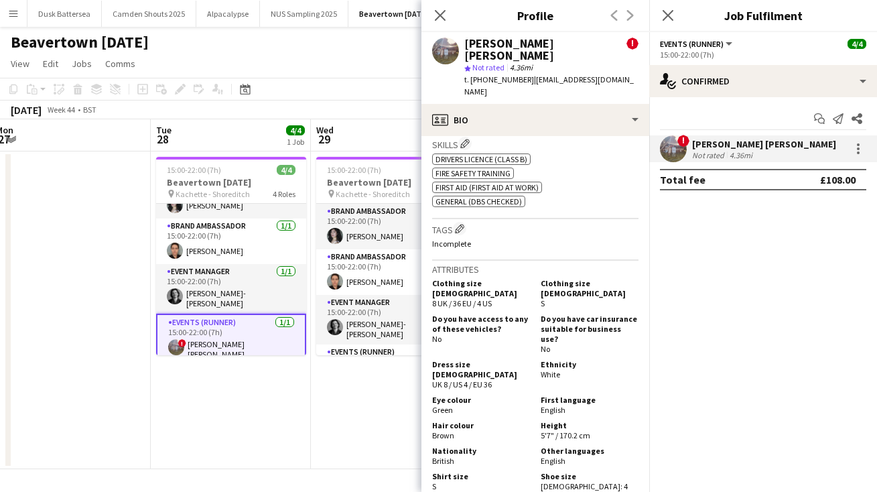
scroll to position [764, 0]
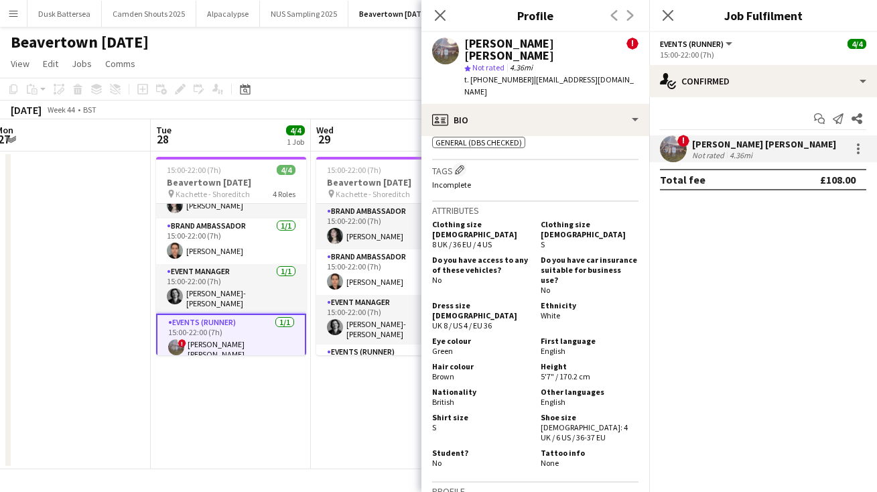
drag, startPoint x: 566, startPoint y: 348, endPoint x: 565, endPoint y: 411, distance: 63.0
click at [565, 411] on app-crew-profile-bio "chevron-left chevron-right Open photos pop-in Alerts chevron-right 20-06-2025 –…" at bounding box center [535, 314] width 228 height 356
click at [309, 427] on app-date-cell "15:00-22:00 (7h) 4/4 Beavertown Halloween pin Kachette - Shoreditch 4 Roles Bra…" at bounding box center [231, 310] width 160 height 318
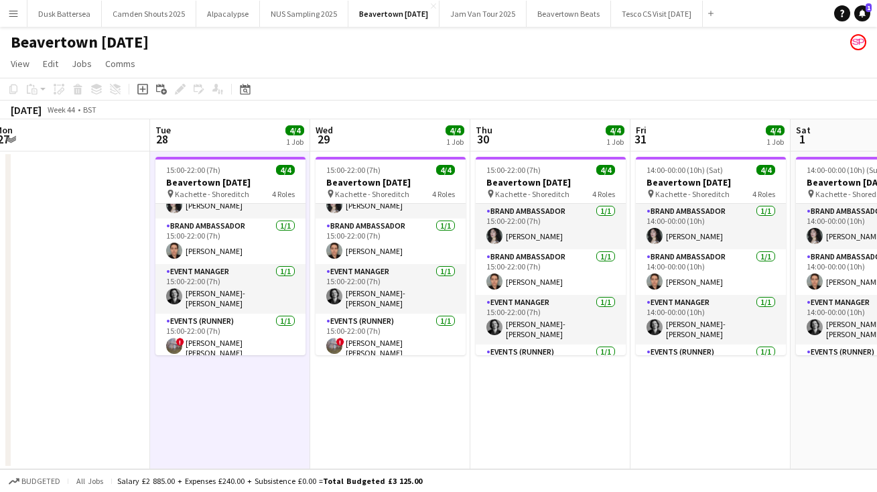
scroll to position [0, 491]
drag, startPoint x: 461, startPoint y: 261, endPoint x: 460, endPoint y: 375, distance: 113.9
click at [460, 376] on app-date-cell "15:00-22:00 (7h) 4/4 Beavertown Halloween pin Kachette - Shoreditch 4 Roles Bra…" at bounding box center [389, 310] width 160 height 318
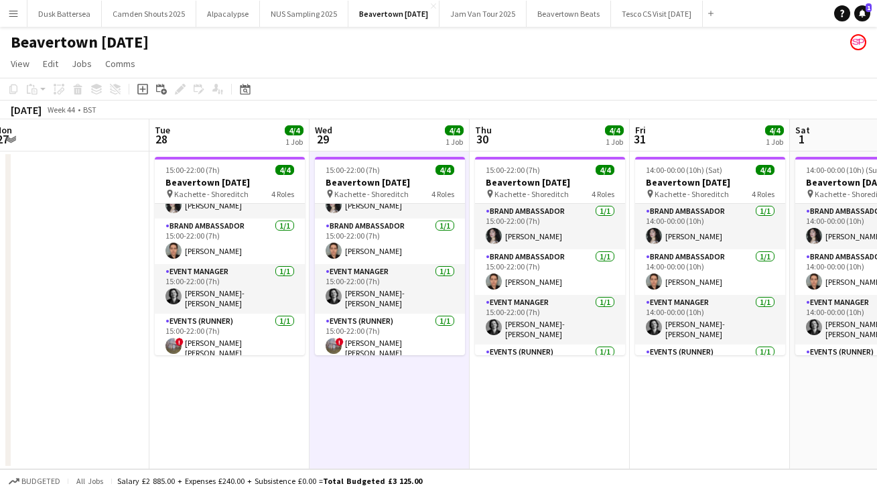
scroll to position [31, 0]
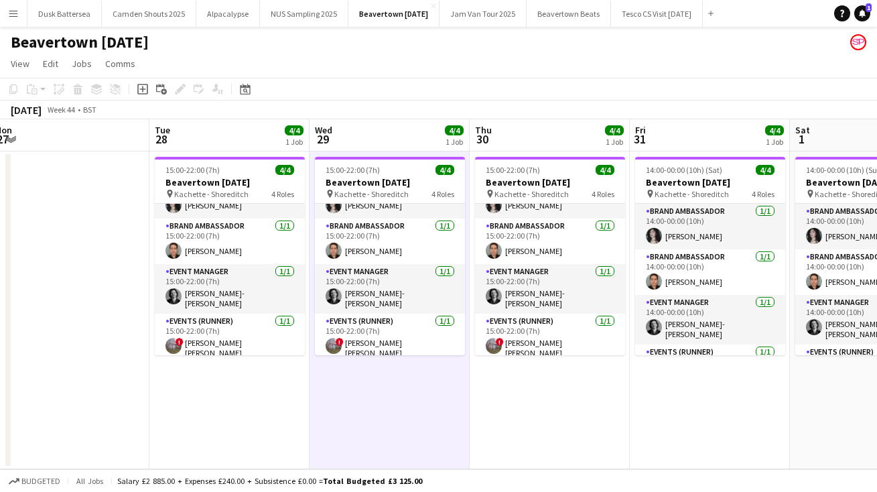
drag, startPoint x: 620, startPoint y: 261, endPoint x: 620, endPoint y: 386, distance: 125.3
click at [620, 386] on app-date-cell "15:00-22:00 (7h) 4/4 Beavertown Halloween pin Kachette - Shoreditch 4 Roles Bra…" at bounding box center [550, 310] width 160 height 318
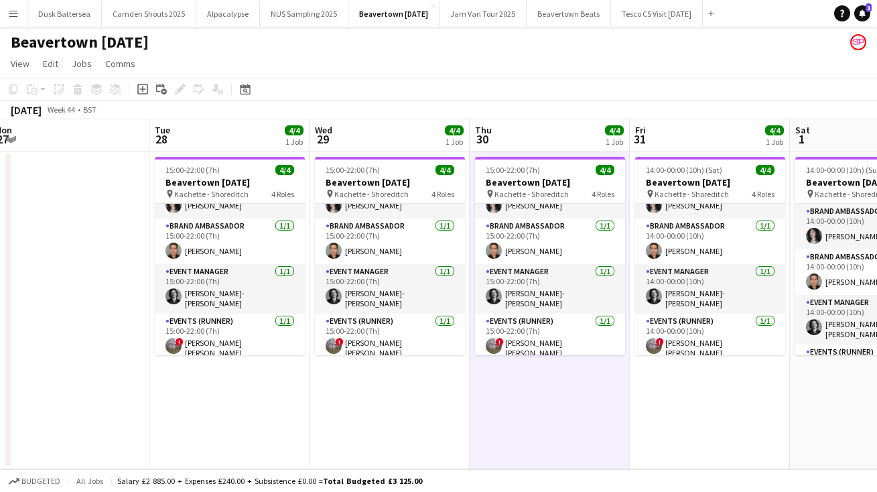
drag, startPoint x: 779, startPoint y: 261, endPoint x: 780, endPoint y: 385, distance: 123.9
click at [780, 385] on app-date-cell "14:00-00:00 (10h) (Sat) 4/4 Beavertown Halloween pin Kachette - Shoreditch 4 Ro…" at bounding box center [710, 310] width 160 height 318
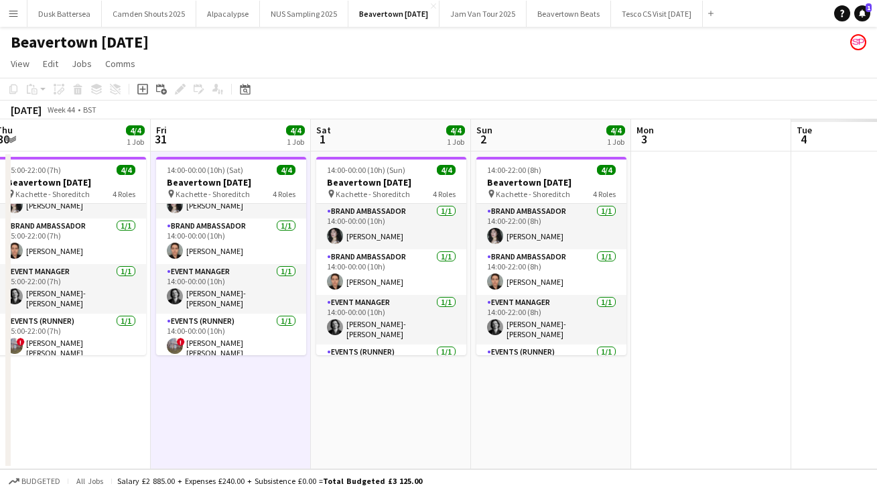
drag, startPoint x: 833, startPoint y: 403, endPoint x: 338, endPoint y: 411, distance: 495.1
click at [338, 411] on app-calendar-viewport "Mon 27 Tue 28 4/4 1 Job Wed 29 4/4 1 Job Thu 30 4/4 1 Job Fri 31 4/4 1 Job Sat …" at bounding box center [438, 294] width 877 height 350
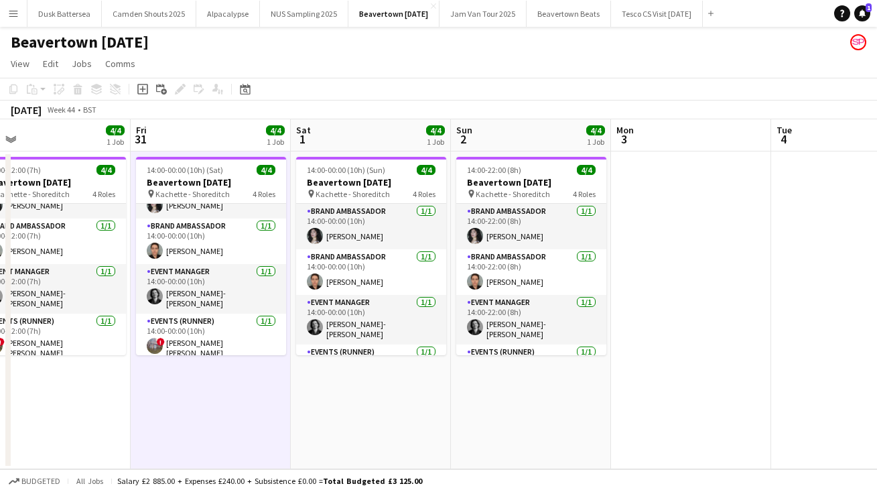
scroll to position [0, 511]
drag, startPoint x: 285, startPoint y: 259, endPoint x: 279, endPoint y: 397, distance: 138.8
click at [279, 397] on app-calendar-viewport "Mon 27 Tue 28 4/4 1 Job Wed 29 4/4 1 Job Thu 30 4/4 1 Job Fri 31 4/4 1 Job Sat …" at bounding box center [438, 294] width 877 height 350
